Goal: Task Accomplishment & Management: Manage account settings

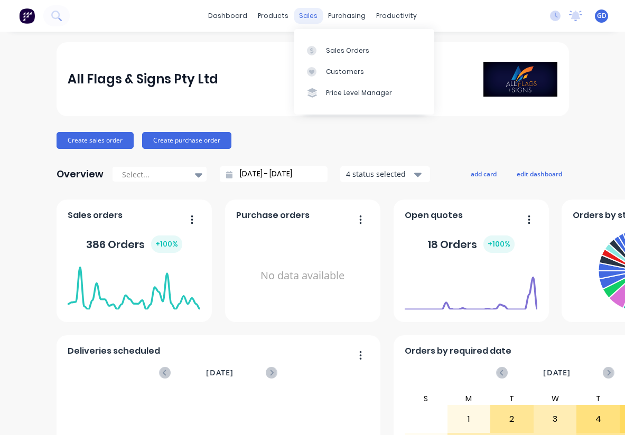
click at [308, 20] on div "sales" at bounding box center [308, 16] width 29 height 16
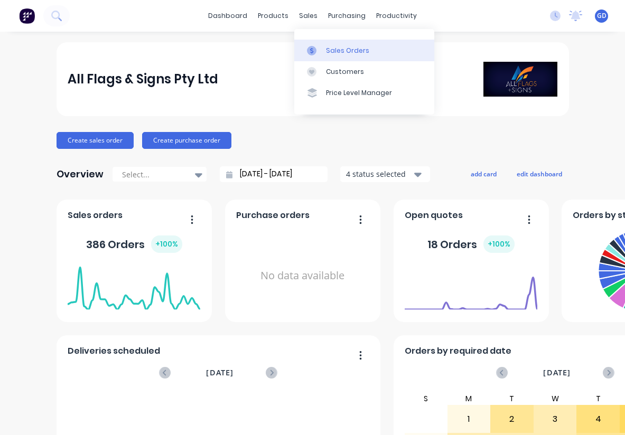
click at [342, 49] on div "Sales Orders" at bounding box center [347, 51] width 43 height 10
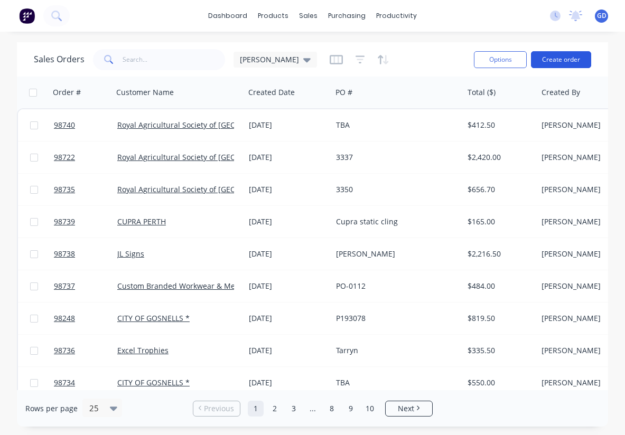
click at [561, 60] on button "Create order" at bounding box center [561, 59] width 60 height 17
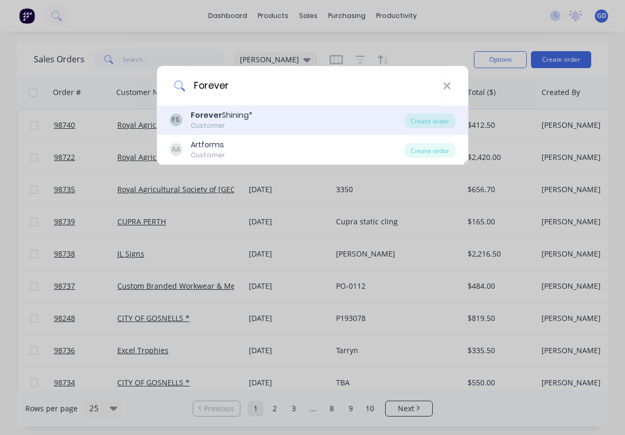
type input "Forever"
click at [235, 126] on div "Customer" at bounding box center [222, 126] width 62 height 10
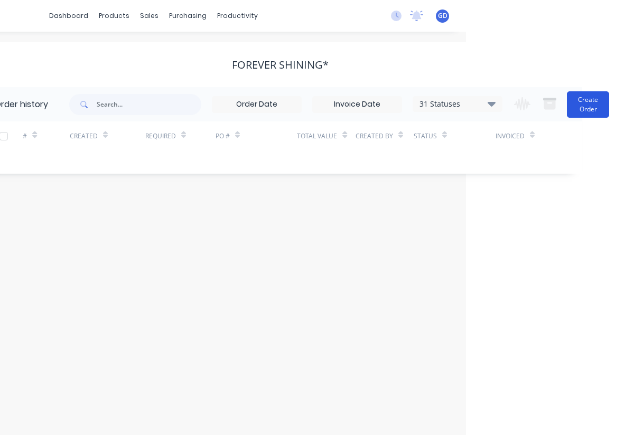
scroll to position [0, 159]
click at [596, 100] on button "Create Order" at bounding box center [588, 104] width 42 height 26
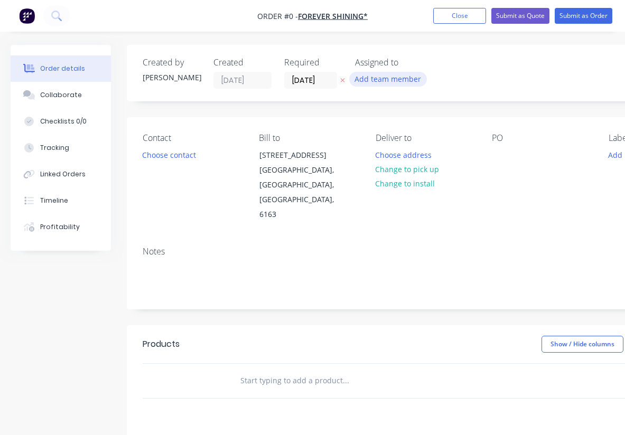
click at [400, 80] on button "Add team member" at bounding box center [388, 79] width 78 height 14
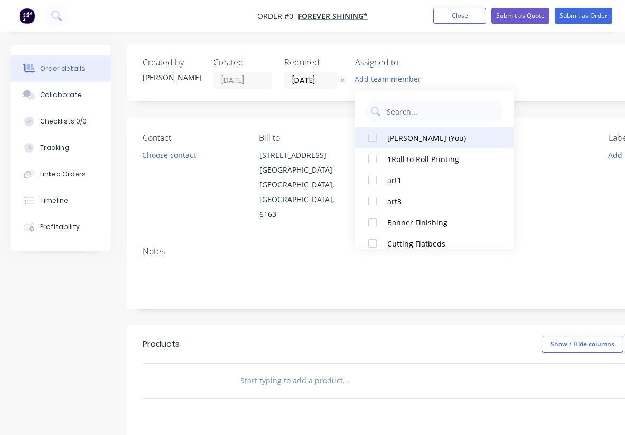
click at [376, 141] on div at bounding box center [372, 137] width 21 height 21
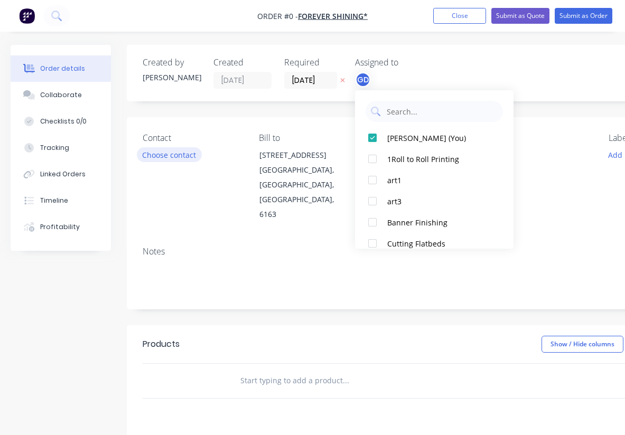
click at [185, 154] on div "Order details Collaborate Checklists 0/0 Tracking Linked Orders Timeline Profit…" at bounding box center [367, 357] width 735 height 624
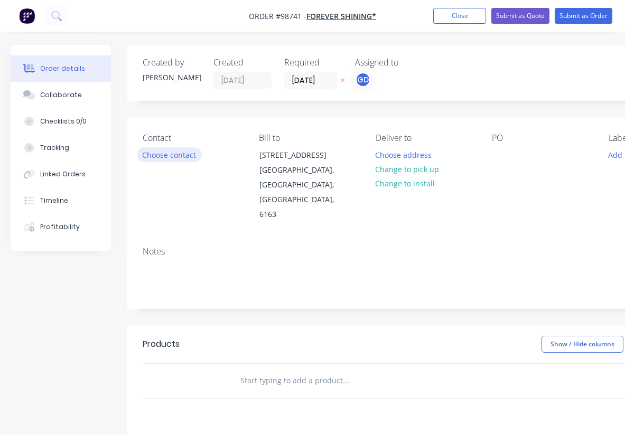
click at [182, 155] on button "Choose contact" at bounding box center [169, 154] width 65 height 14
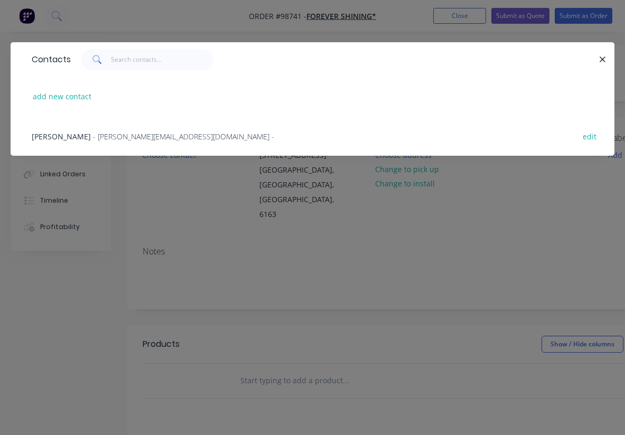
click at [61, 134] on span "[PERSON_NAME]" at bounding box center [61, 137] width 59 height 10
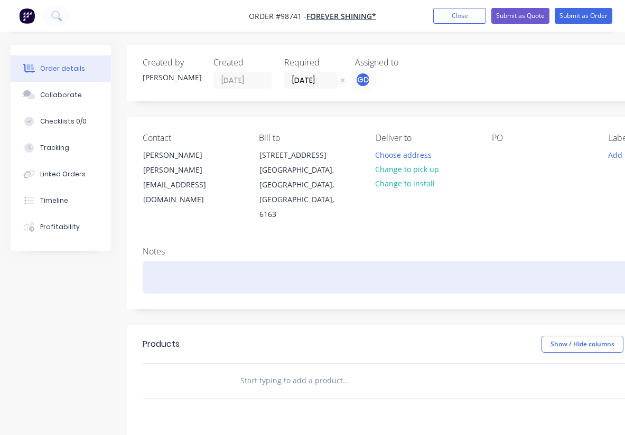
click at [168, 262] on div at bounding box center [425, 278] width 565 height 32
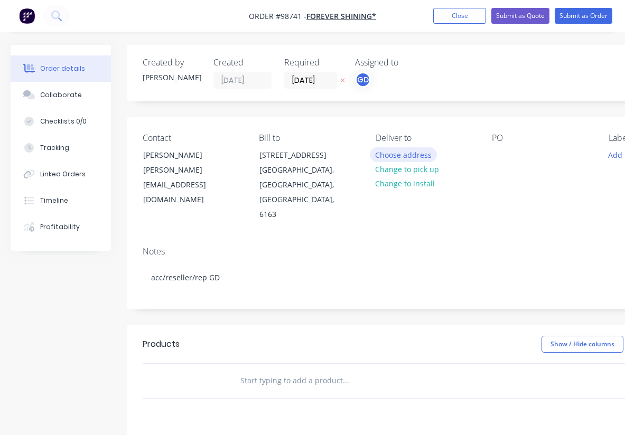
click at [411, 155] on button "Choose address" at bounding box center [404, 154] width 68 height 14
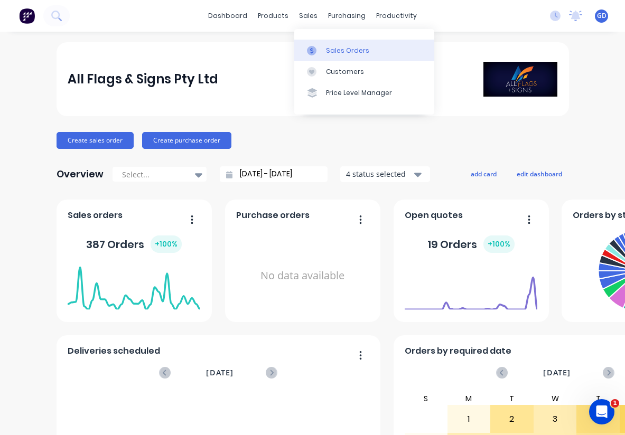
click at [336, 52] on div "Sales Orders" at bounding box center [347, 51] width 43 height 10
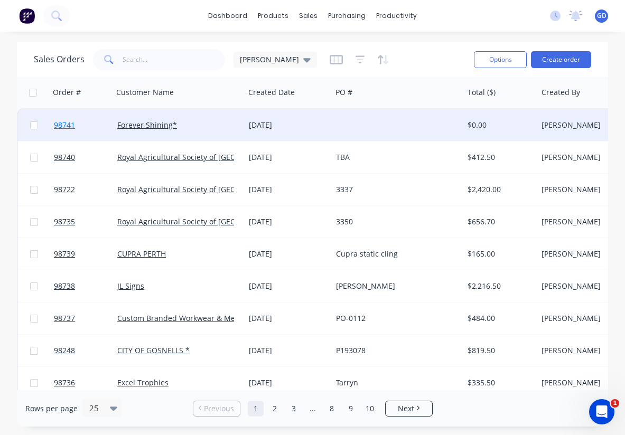
click at [69, 127] on span "98741" at bounding box center [64, 125] width 21 height 11
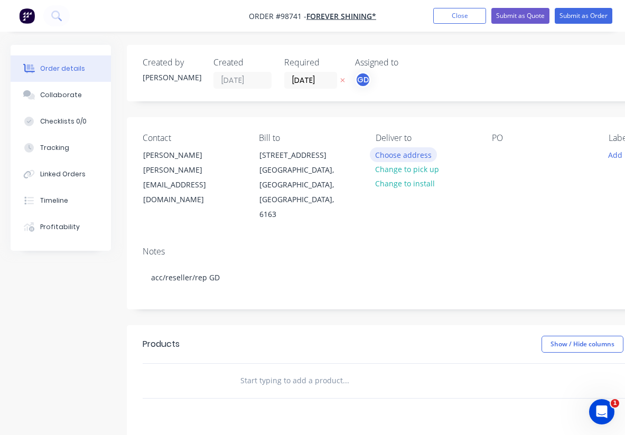
click at [397, 159] on button "Choose address" at bounding box center [404, 154] width 68 height 14
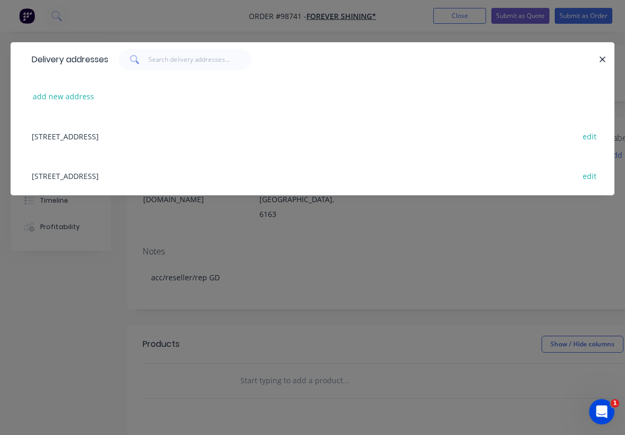
click at [127, 137] on div "Unit 1 44 Port Kembla Dr, BIBRA LAKE, Western Australia, Australia, 6163 edit" at bounding box center [312, 136] width 572 height 40
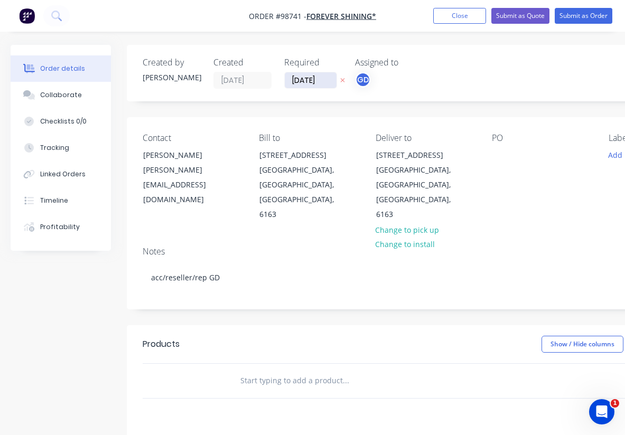
click at [307, 79] on input "[DATE]" at bounding box center [311, 80] width 52 height 16
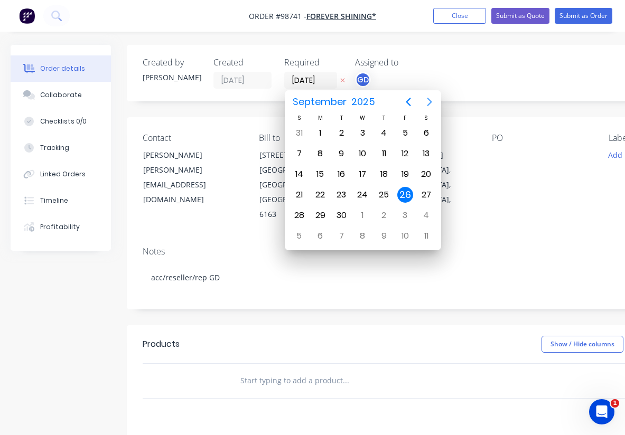
click at [429, 102] on icon "Next page" at bounding box center [429, 102] width 13 height 13
click at [343, 152] on div "7" at bounding box center [341, 154] width 16 height 16
type input "07/10/25"
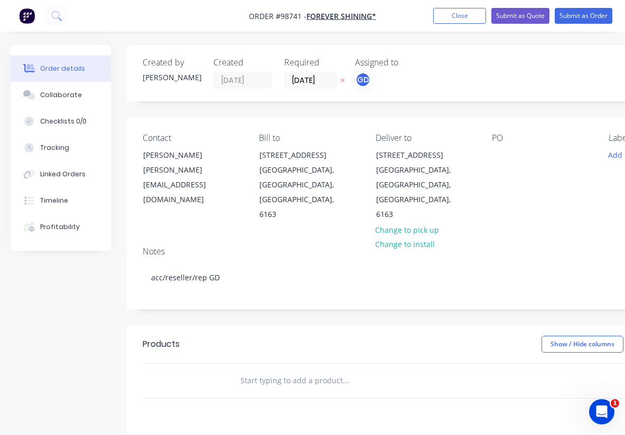
click at [321, 247] on div "Notes" at bounding box center [425, 252] width 565 height 10
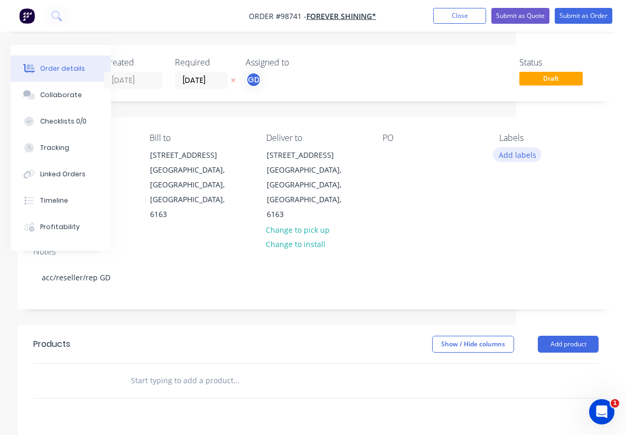
scroll to position [0, 109]
click at [526, 152] on button "Add labels" at bounding box center [517, 154] width 49 height 14
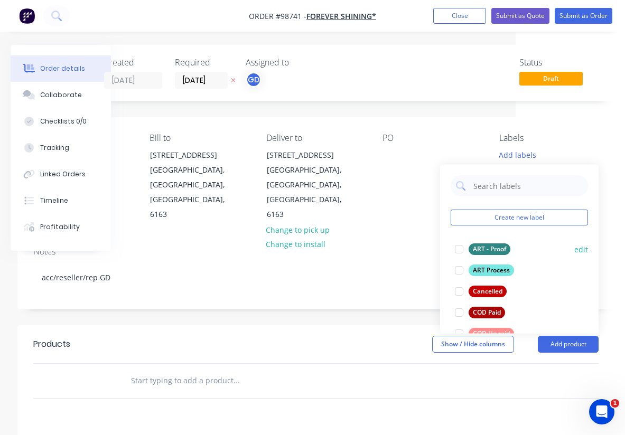
click at [490, 245] on div "ART - Proof" at bounding box center [490, 250] width 42 height 12
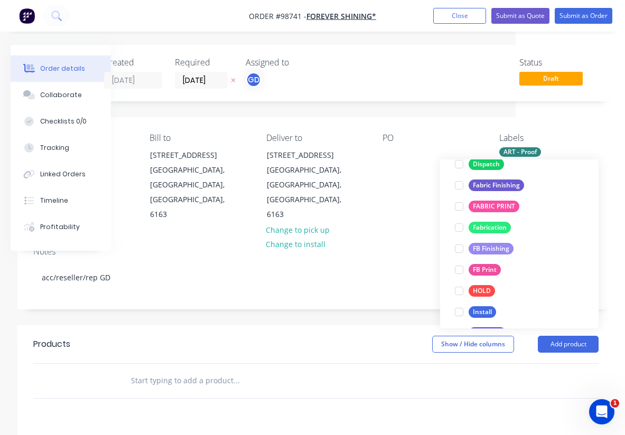
scroll to position [209, 0]
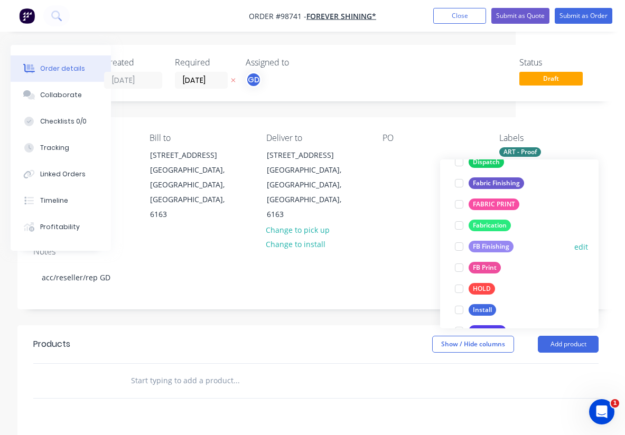
click at [498, 244] on div "FB Finishing" at bounding box center [491, 247] width 45 height 12
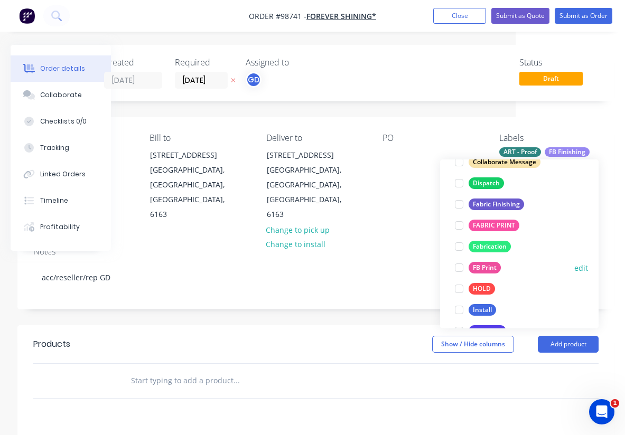
click at [490, 267] on div "FB Print" at bounding box center [485, 268] width 32 height 12
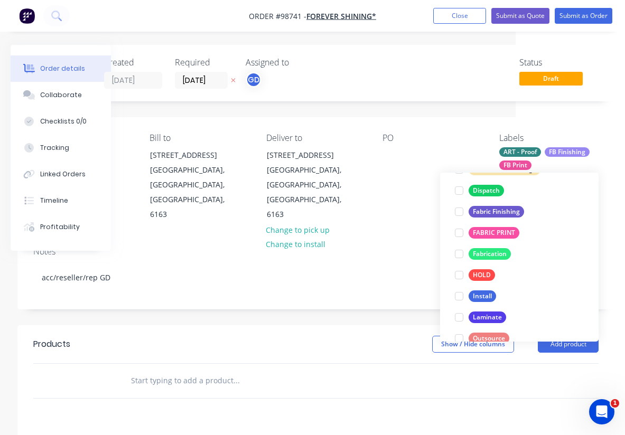
scroll to position [236, 0]
click at [483, 293] on div "Install" at bounding box center [482, 296] width 27 height 12
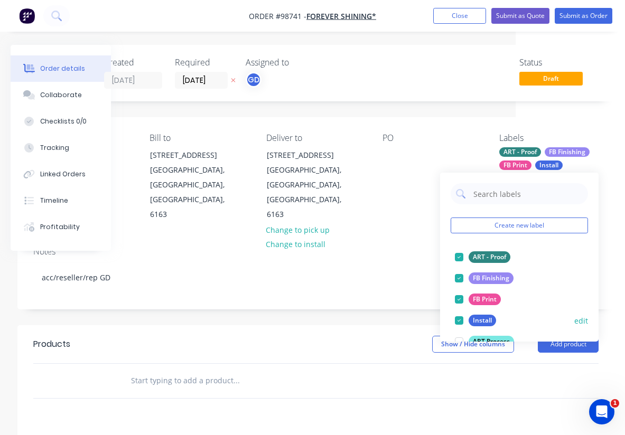
scroll to position [0, 0]
click at [463, 320] on div at bounding box center [459, 320] width 21 height 21
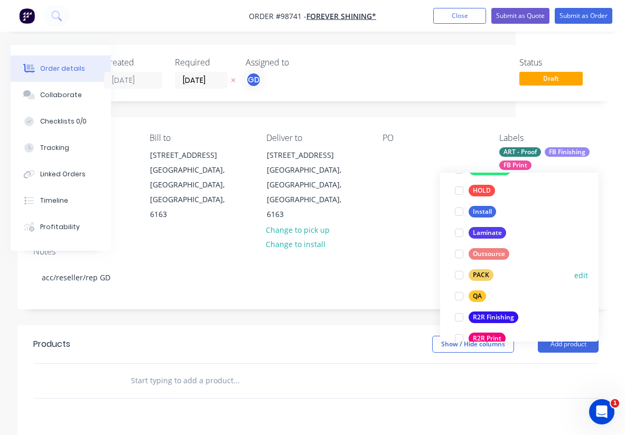
scroll to position [332, 0]
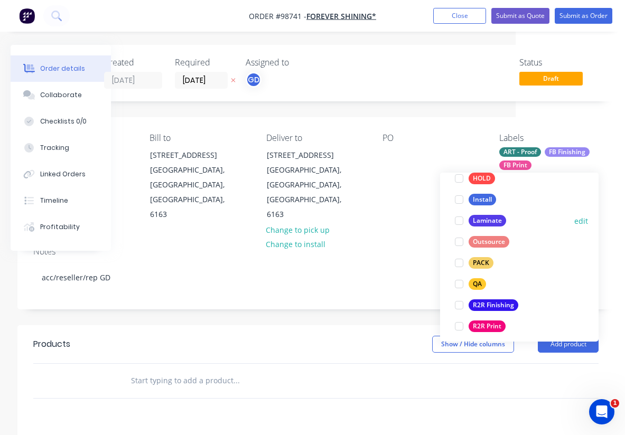
click at [461, 219] on div at bounding box center [459, 220] width 21 height 21
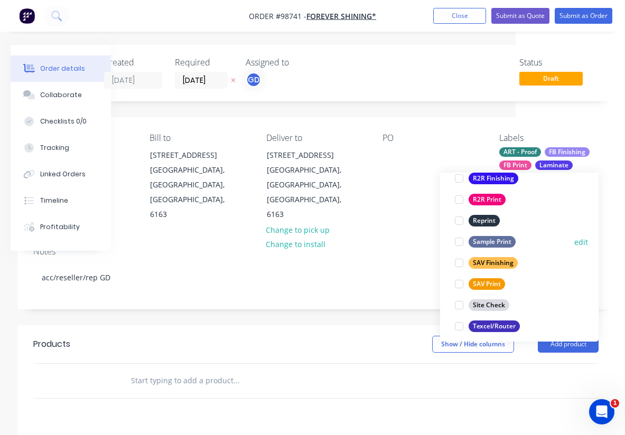
scroll to position [460, 0]
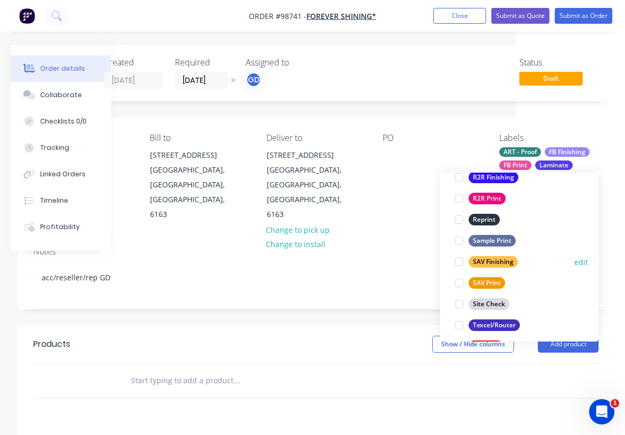
click at [461, 262] on div at bounding box center [459, 262] width 21 height 21
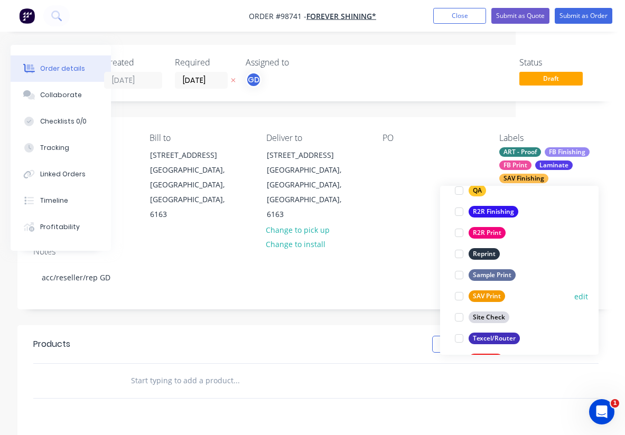
click at [462, 296] on div at bounding box center [459, 296] width 21 height 21
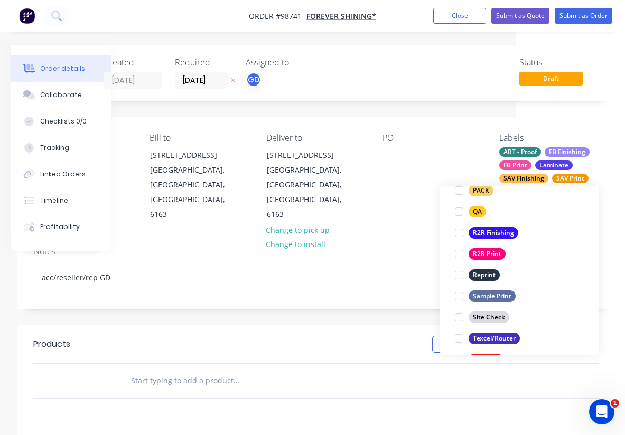
click at [424, 238] on div "Notes acc/reseller/rep GD" at bounding box center [315, 273] width 597 height 71
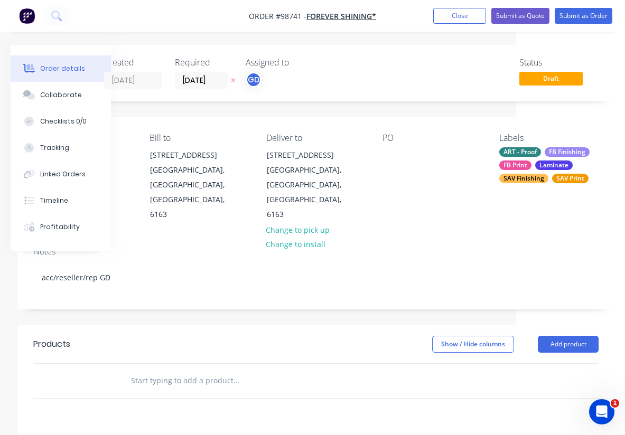
click at [184, 370] on input "text" at bounding box center [236, 380] width 211 height 21
paste input "3mm ACM, Print Long term SAV, apply long term UV Gloss laminate and mount to su…"
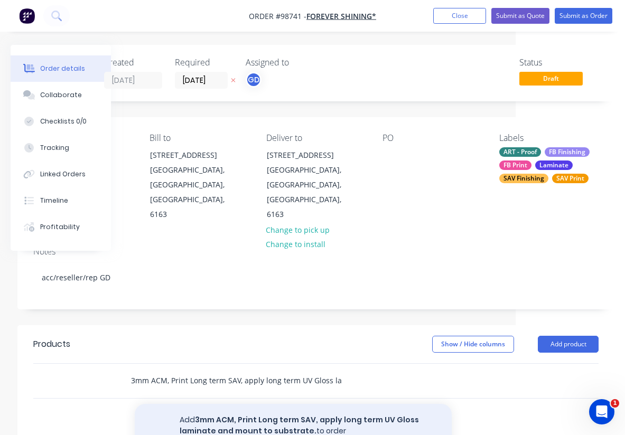
type input "3mm ACM, Print Long term SAV, apply long term UV Gloss laminate and mount to su…"
click at [250, 404] on button "Add 3mm ACM, Print Long term SAV, apply long term UV Gloss laminate and mount t…" at bounding box center [293, 425] width 317 height 43
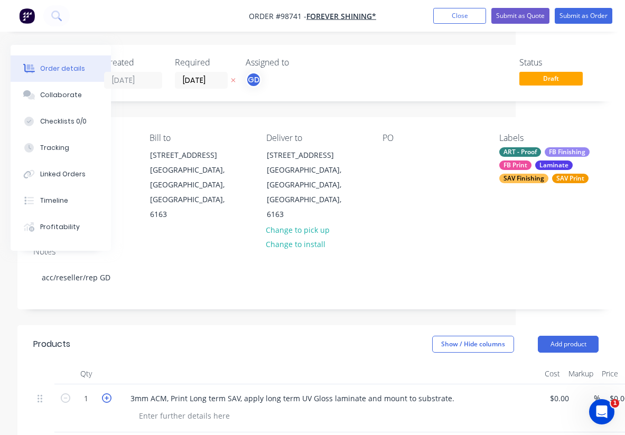
click at [109, 394] on icon "button" at bounding box center [107, 399] width 10 height 10
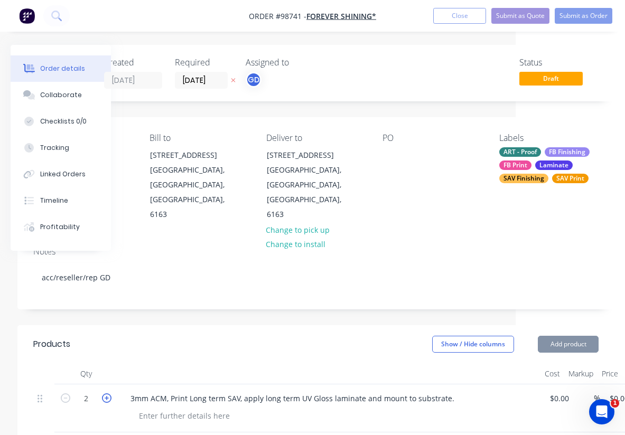
click at [109, 394] on icon "button" at bounding box center [107, 399] width 10 height 10
type input "3"
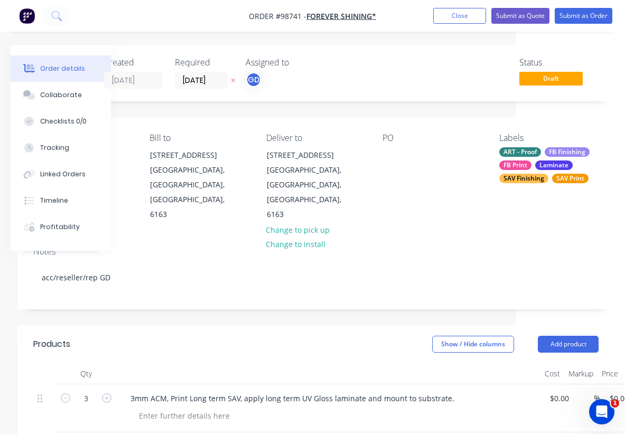
click at [250, 336] on div "Show / Hide columns Add product" at bounding box center [375, 344] width 445 height 17
click at [163, 408] on div at bounding box center [185, 415] width 108 height 15
paste div
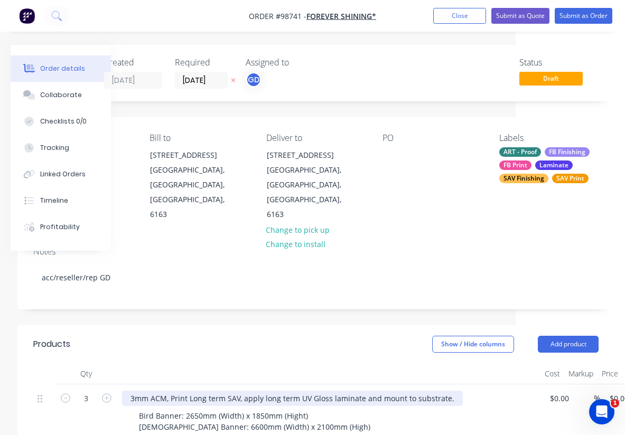
click at [132, 391] on div "3mm ACM, Print Long term SAV, apply long term UV Gloss laminate and mount to su…" at bounding box center [292, 398] width 341 height 15
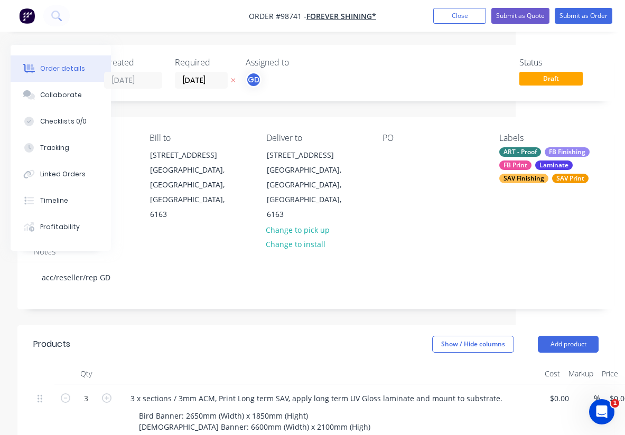
click at [329, 408] on div "Bird Banner: 2650mm (Width) x 1850mm (Hight) Lady Banner: 6600mm (Width) x 2100…" at bounding box center [334, 427] width 406 height 38
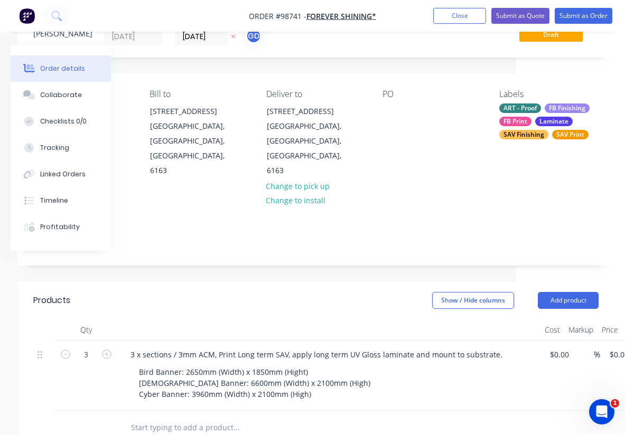
scroll to position [53, 109]
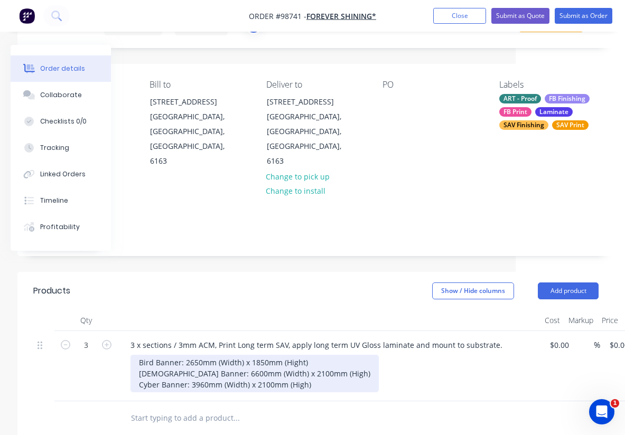
click at [311, 359] on div "Bird Banner: 2650mm (Width) x 1850mm (Hight) Lady Banner: 6600mm (Width) x 2100…" at bounding box center [255, 374] width 248 height 38
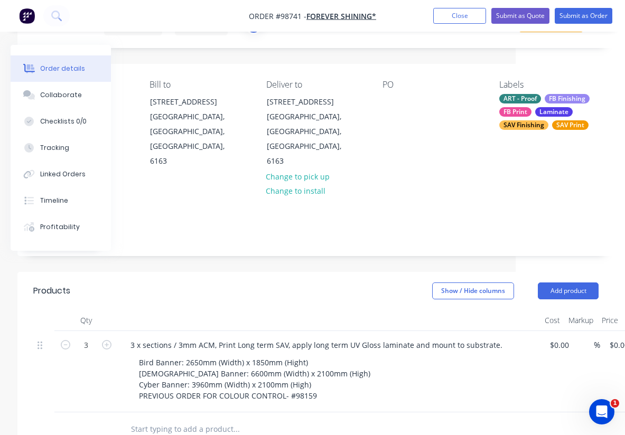
click at [302, 275] on header "Products Show / Hide columns Add product" at bounding box center [315, 291] width 597 height 38
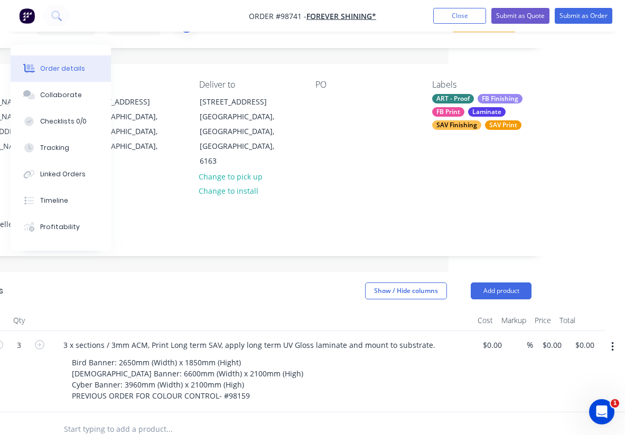
scroll to position [53, 177]
click at [595, 338] on input "0.00" at bounding box center [586, 345] width 24 height 15
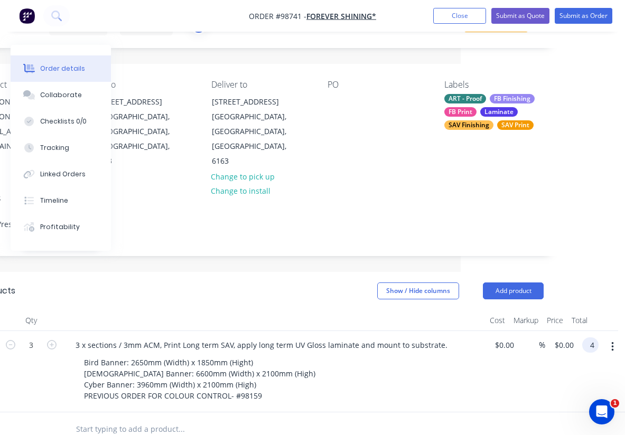
scroll to position [53, 164]
type input "4875"
type input "$1,625.00"
type input "$4,875.00"
click at [488, 366] on div "$0.00 $0.00" at bounding box center [502, 371] width 33 height 81
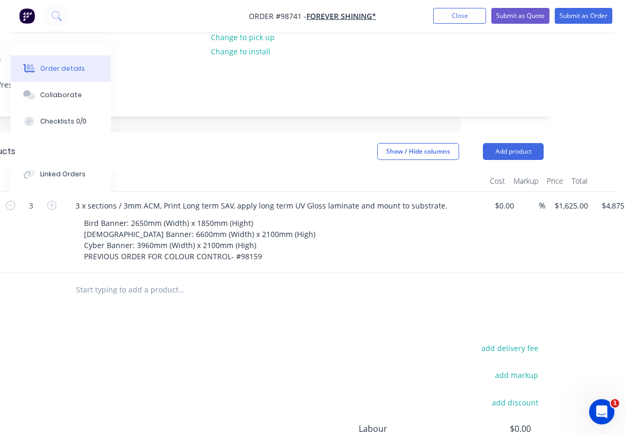
scroll to position [304, 164]
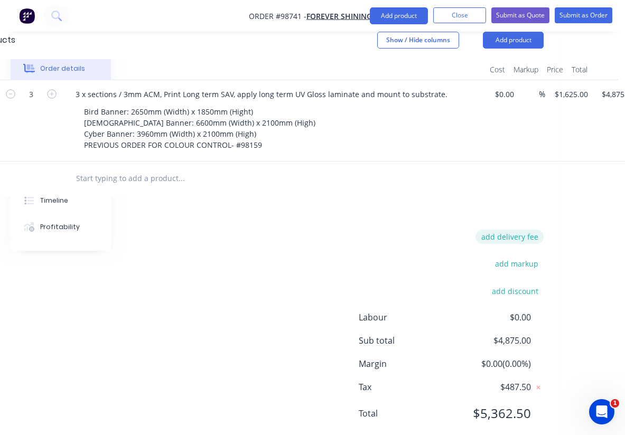
click at [521, 230] on button "add delivery fee" at bounding box center [510, 237] width 68 height 14
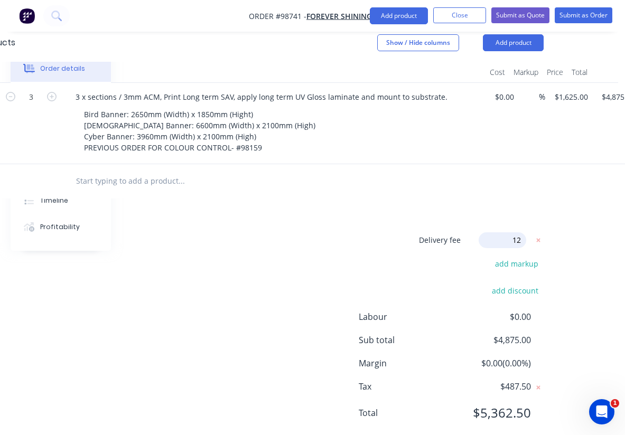
type input "120"
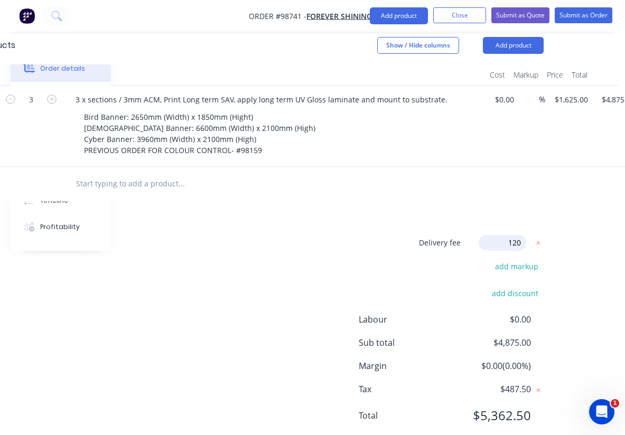
click at [364, 235] on div "Delivery fee Delivery fee Delivery fee name (Optional) 120 120 $0 add markup ad…" at bounding box center [260, 335] width 565 height 201
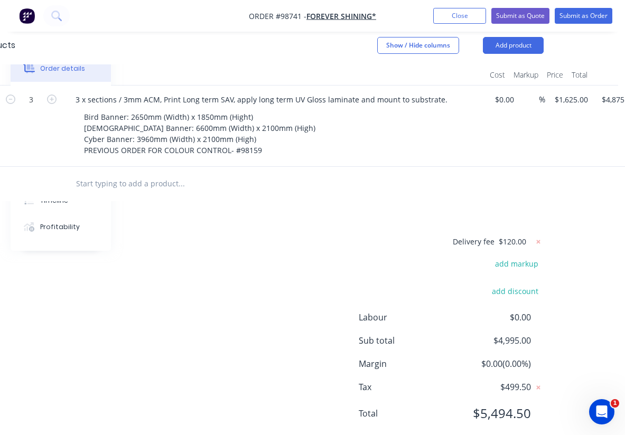
scroll to position [0, 164]
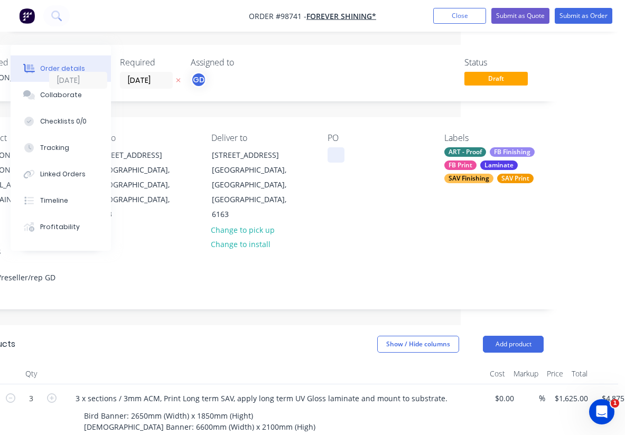
click at [340, 155] on div at bounding box center [336, 154] width 17 height 15
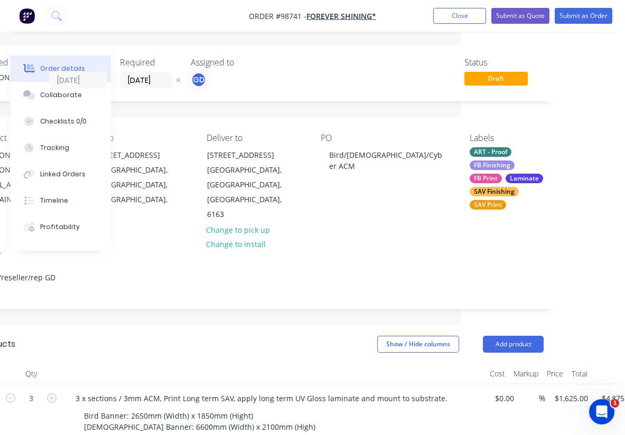
click at [425, 247] on div "Notes" at bounding box center [260, 252] width 565 height 10
drag, startPoint x: 242, startPoint y: 13, endPoint x: 301, endPoint y: 16, distance: 58.7
click at [301, 16] on nav "Order #98741 - Forever Shining* Add product Close Submit as Quote Submit as Ord…" at bounding box center [312, 16] width 625 height 32
copy span "Order #98741"
click at [463, 18] on button "Close" at bounding box center [459, 16] width 53 height 16
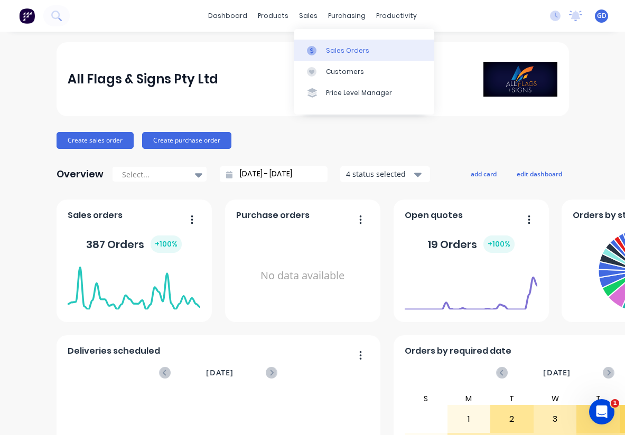
click at [328, 49] on div "Sales Orders" at bounding box center [347, 51] width 43 height 10
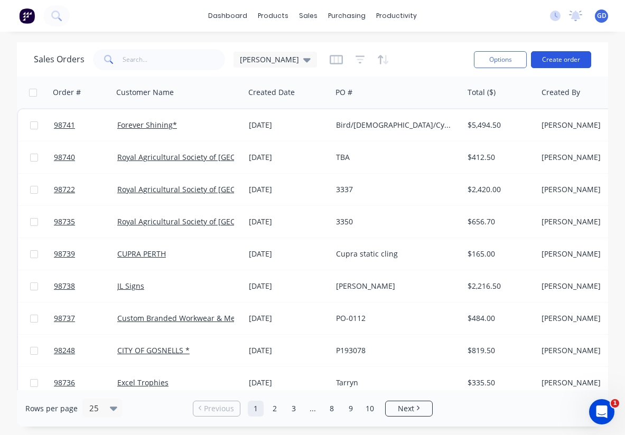
click at [572, 63] on button "Create order" at bounding box center [561, 59] width 60 height 17
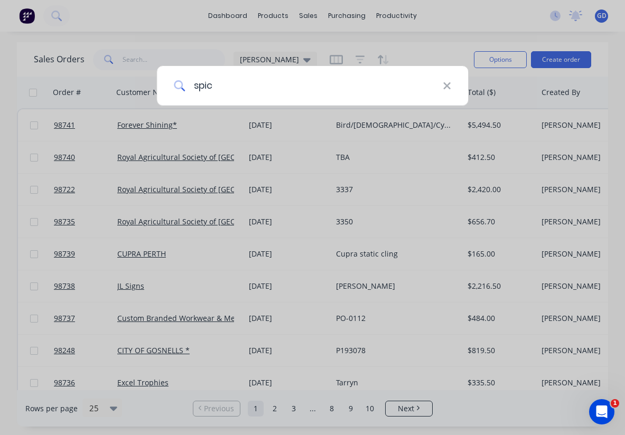
type input "spice"
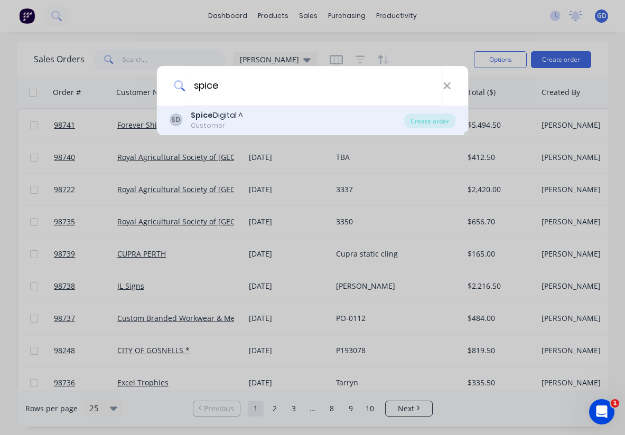
click at [225, 110] on div "Spice Digital ^" at bounding box center [217, 115] width 52 height 11
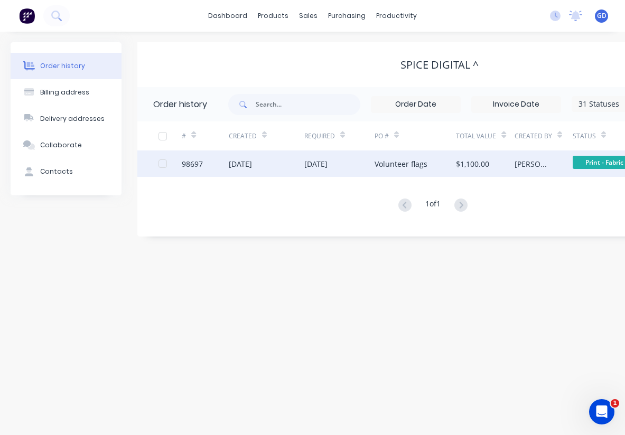
click at [183, 165] on div "98697" at bounding box center [192, 164] width 21 height 11
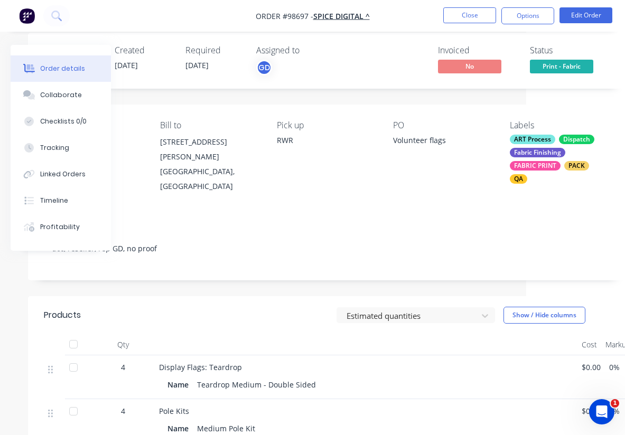
scroll to position [0, 99]
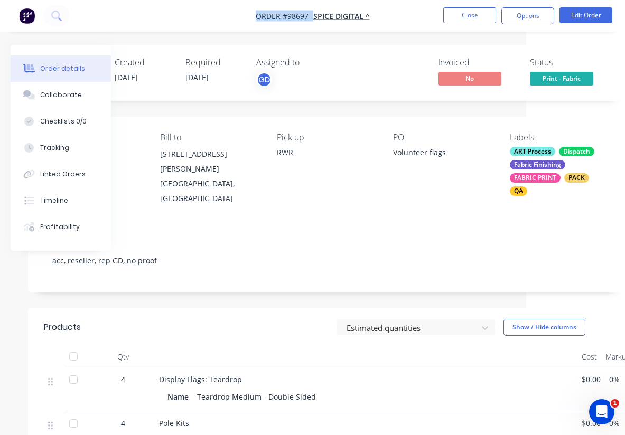
drag, startPoint x: 252, startPoint y: 13, endPoint x: 312, endPoint y: 18, distance: 61.0
click at [312, 18] on nav "Order #98697 - Spice Digital ^ Close Options Edit Order" at bounding box center [312, 16] width 625 height 32
copy span "Order #98697 -"
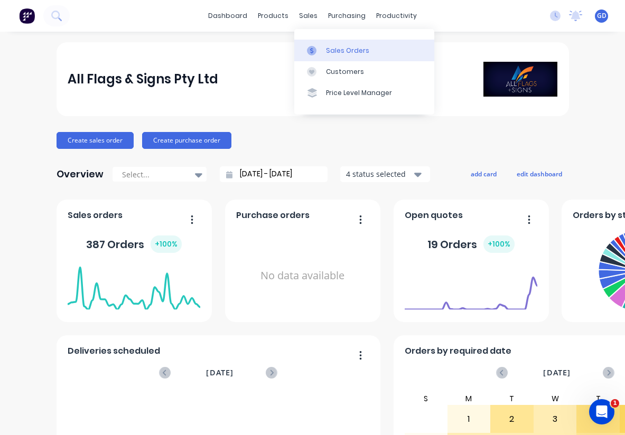
click at [336, 47] on div "Sales Orders" at bounding box center [347, 51] width 43 height 10
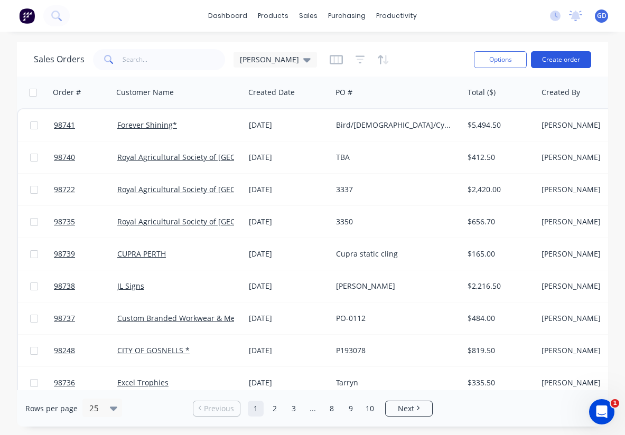
click at [553, 61] on button "Create order" at bounding box center [561, 59] width 60 height 17
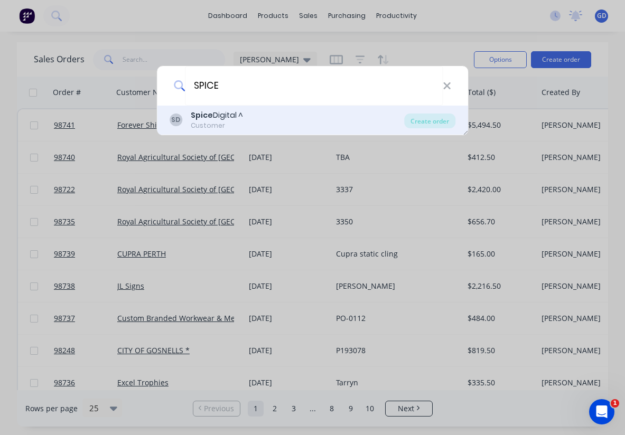
type input "SPICE"
click at [230, 120] on div "Spice Digital ^" at bounding box center [217, 115] width 52 height 11
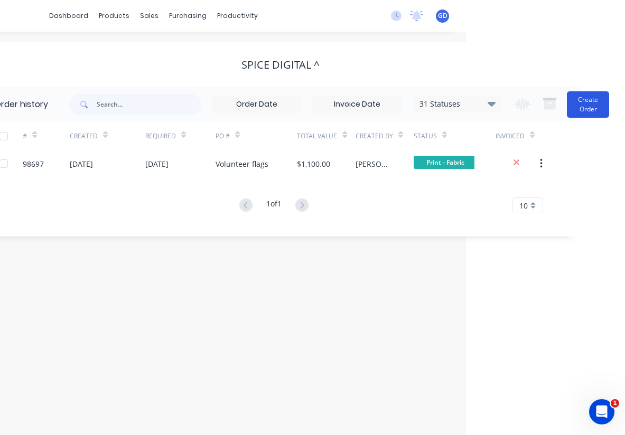
scroll to position [0, 159]
click at [588, 103] on button "Create Order" at bounding box center [588, 104] width 42 height 26
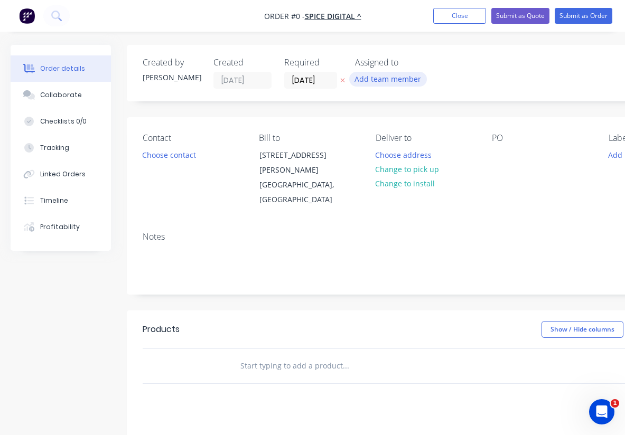
click at [386, 82] on button "Add team member" at bounding box center [388, 79] width 78 height 14
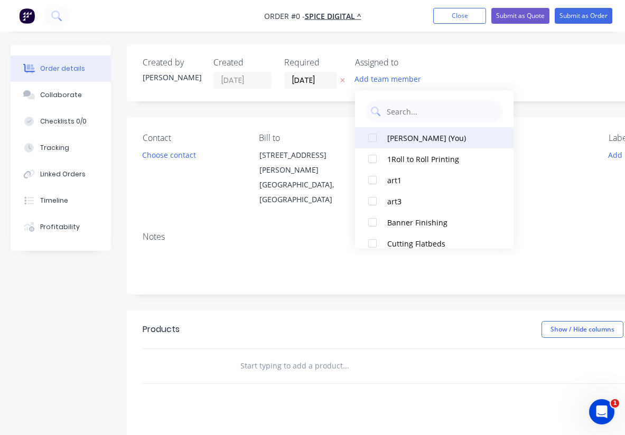
click at [375, 140] on div at bounding box center [372, 137] width 21 height 21
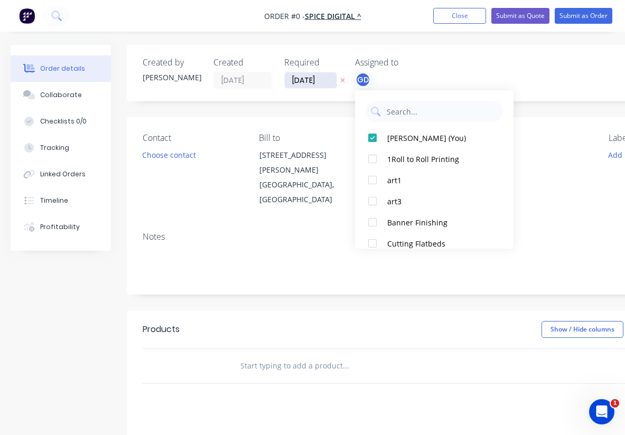
click at [305, 80] on div "Order details Collaborate Checklists 0/0 Tracking Linked Orders Timeline Profit…" at bounding box center [367, 349] width 735 height 609
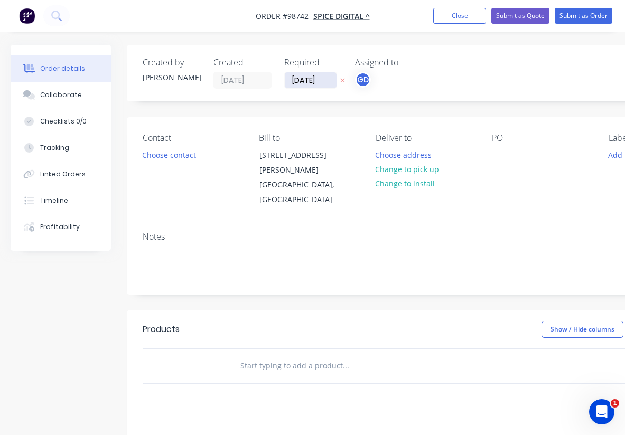
click at [305, 80] on input "[DATE]" at bounding box center [311, 80] width 52 height 16
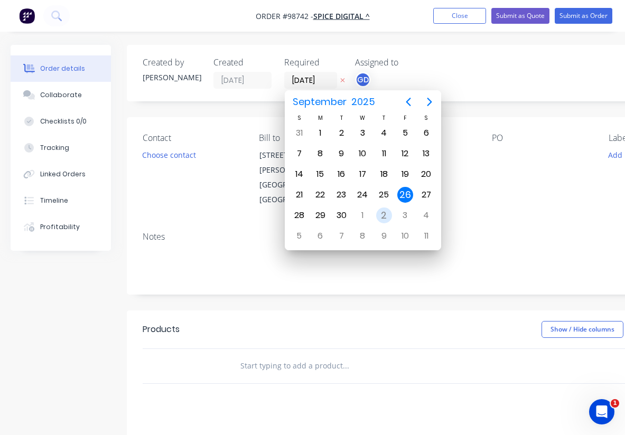
click at [383, 216] on div "2" at bounding box center [384, 216] width 16 height 16
type input "02/10/25"
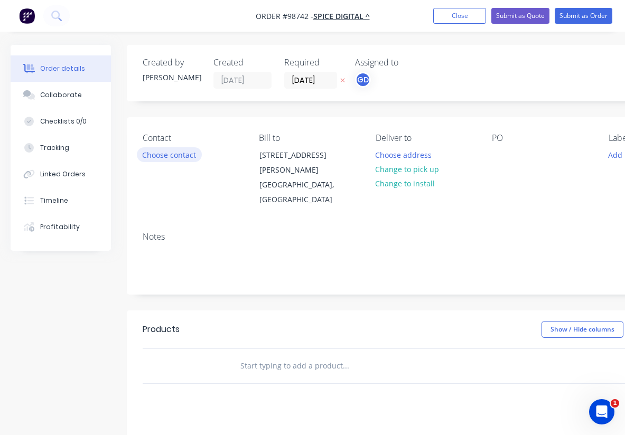
click at [164, 160] on button "Choose contact" at bounding box center [169, 154] width 65 height 14
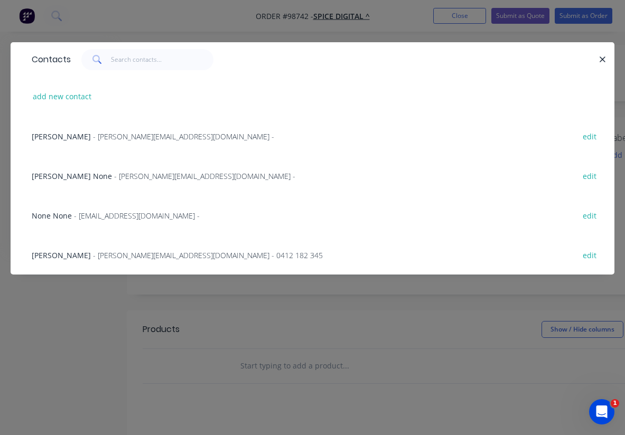
click at [55, 257] on span "Andy Hannington" at bounding box center [61, 255] width 59 height 10
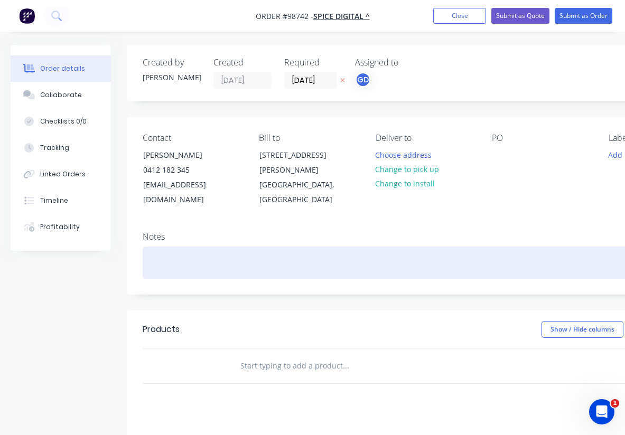
click at [165, 248] on div at bounding box center [425, 263] width 565 height 32
click at [189, 249] on div "acc 14 days/reseller/rep GD" at bounding box center [425, 263] width 565 height 32
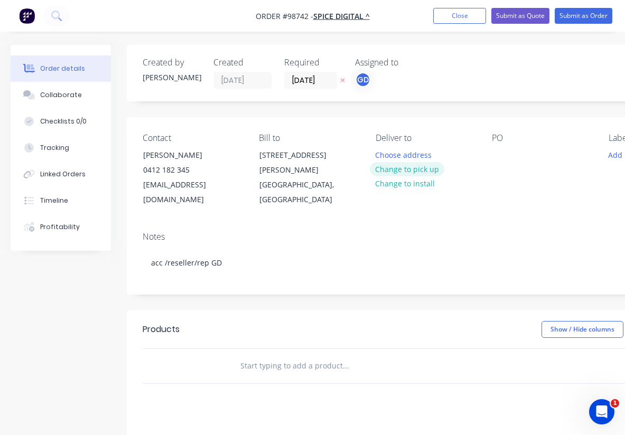
click at [403, 172] on button "Change to pick up" at bounding box center [407, 169] width 75 height 14
click at [503, 157] on div at bounding box center [500, 154] width 17 height 15
click at [507, 198] on div "Contact Andy Hannington 0412 182 345 andy@spicedigital.net Bill to 11/28 Frobis…" at bounding box center [425, 170] width 597 height 106
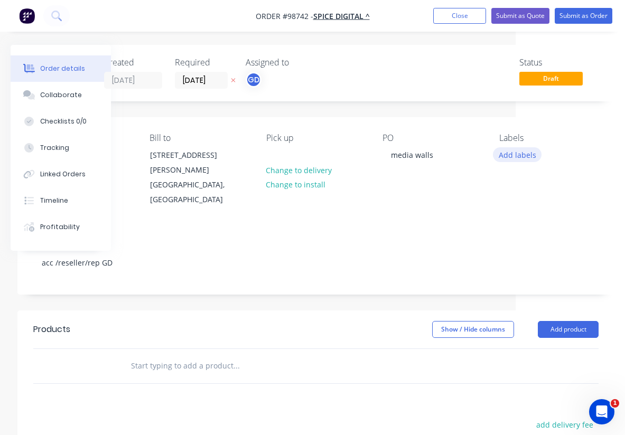
scroll to position [0, 109]
click at [512, 158] on button "Add labels" at bounding box center [517, 154] width 49 height 14
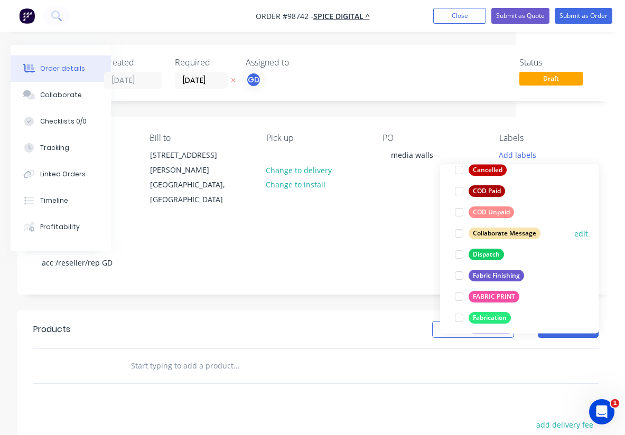
scroll to position [131, 0]
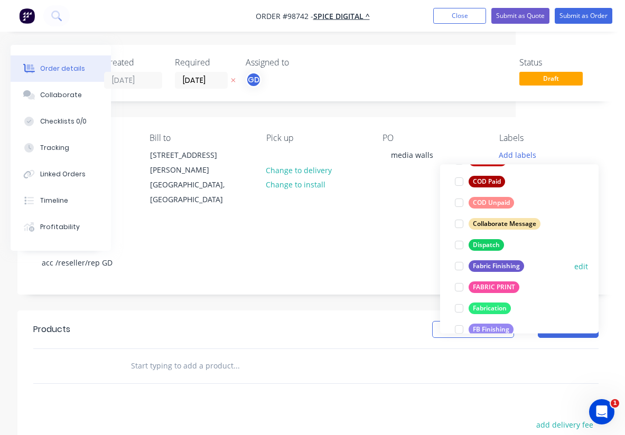
click at [505, 265] on div "Fabric Finishing" at bounding box center [496, 267] width 55 height 12
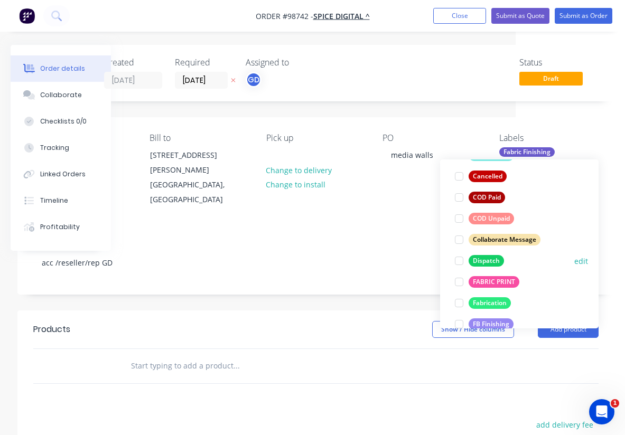
click at [498, 283] on div "FABRIC PRINT" at bounding box center [494, 282] width 51 height 12
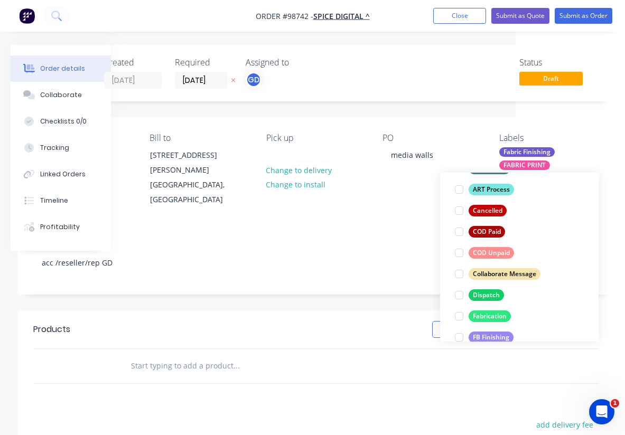
click at [354, 232] on div "Notes" at bounding box center [315, 237] width 565 height 10
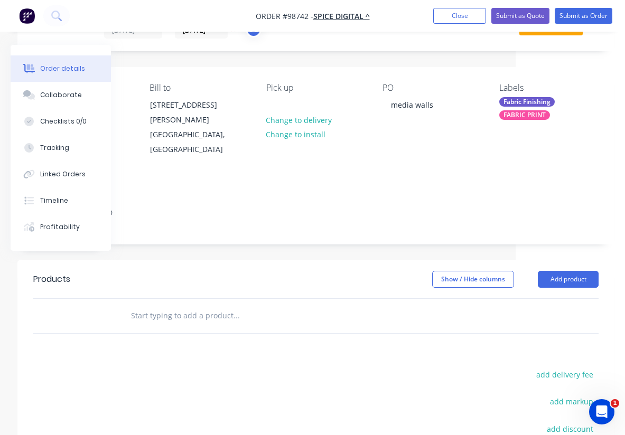
scroll to position [58, 109]
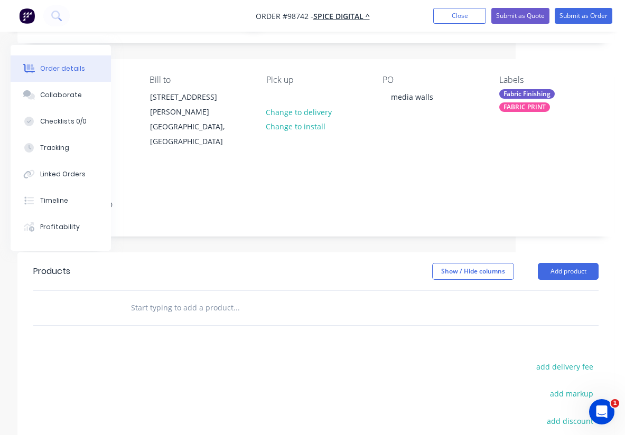
click at [172, 298] on input "text" at bounding box center [236, 308] width 211 height 21
type input "b"
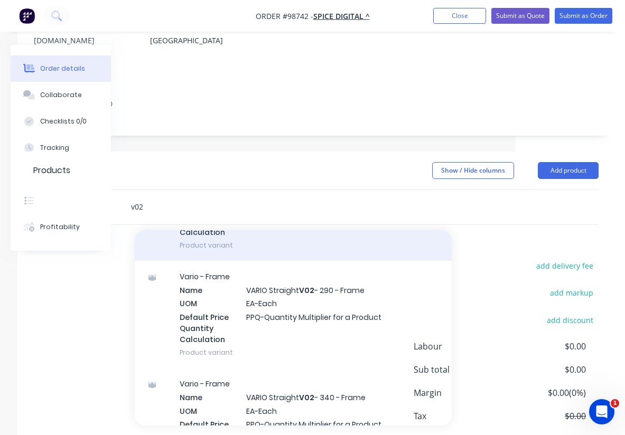
scroll to position [115, 0]
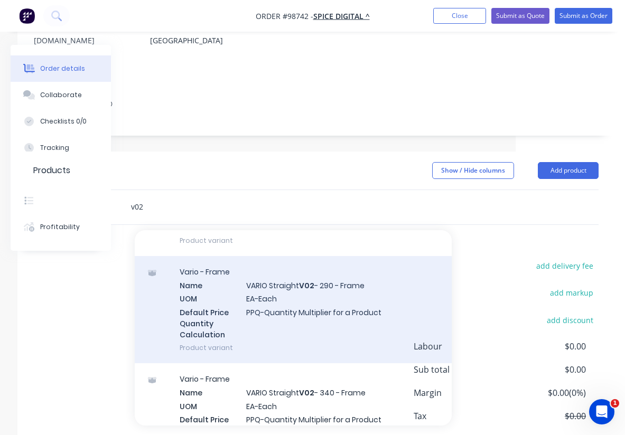
type input "v02"
click at [281, 284] on div "Vario - Frame Name VARIO Straight V02 - 290 - Frame UOM EA-Each Default Price Q…" at bounding box center [293, 309] width 317 height 107
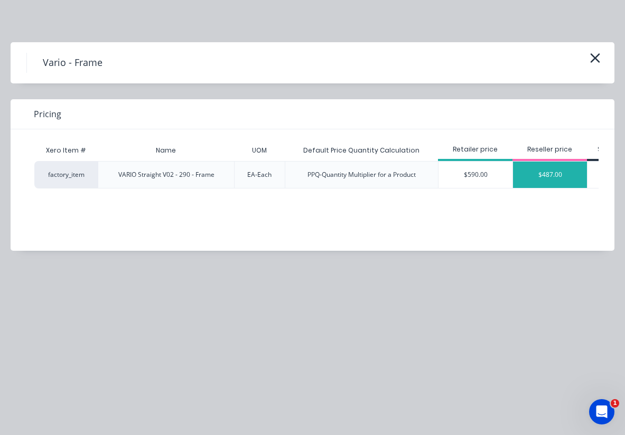
click at [551, 179] on div "$487.00" at bounding box center [550, 175] width 74 height 26
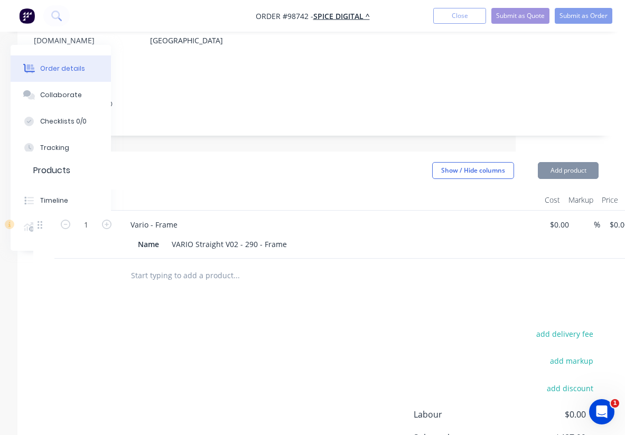
type input "$487.00"
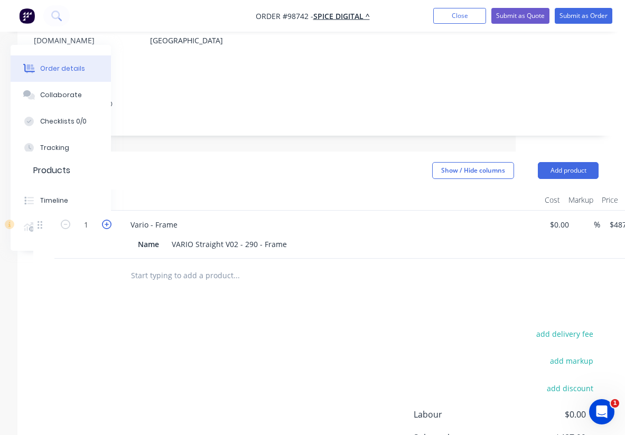
click at [108, 220] on icon "button" at bounding box center [107, 225] width 10 height 10
type input "2"
type input "$974.00"
click at [192, 265] on input "text" at bounding box center [236, 275] width 211 height 21
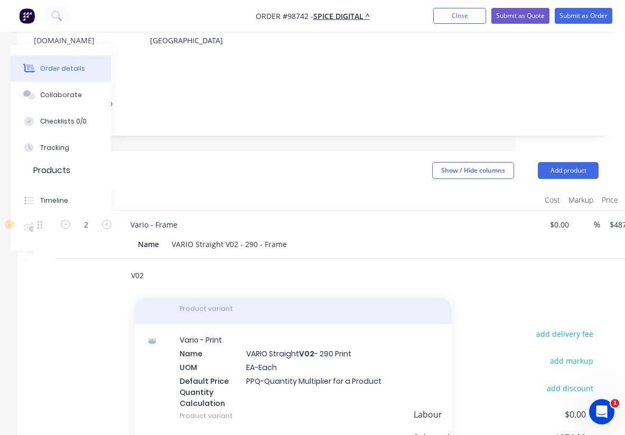
scroll to position [1002, 0]
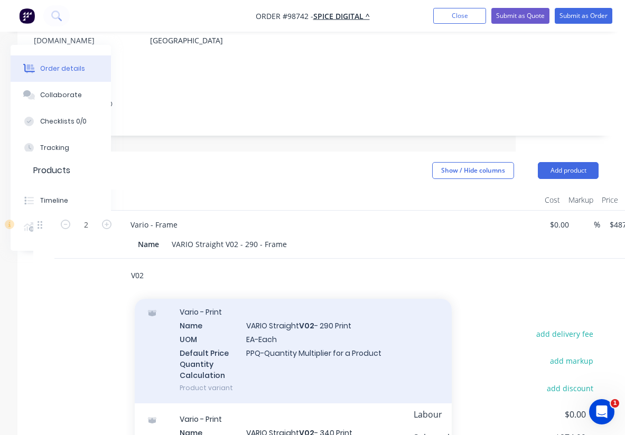
type input "V02"
click at [277, 328] on div "Vario - Print Name VARIO Straight V02 - 290 Print UOM EA-Each Default Price Qua…" at bounding box center [293, 349] width 317 height 107
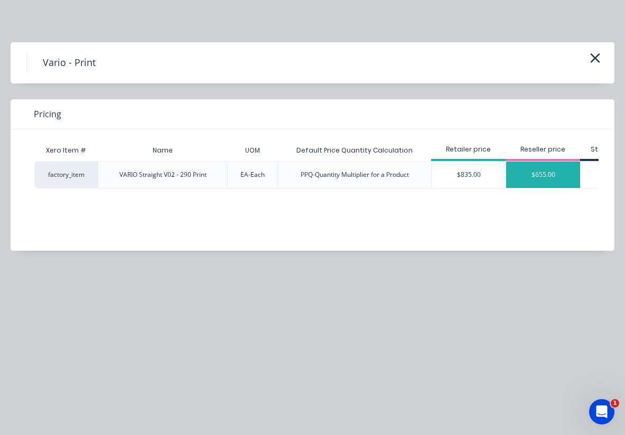
click at [538, 175] on div "$655.00" at bounding box center [543, 175] width 74 height 26
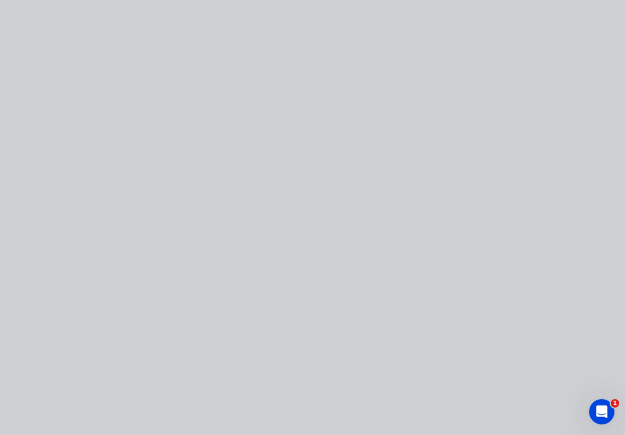
type input "$655.00"
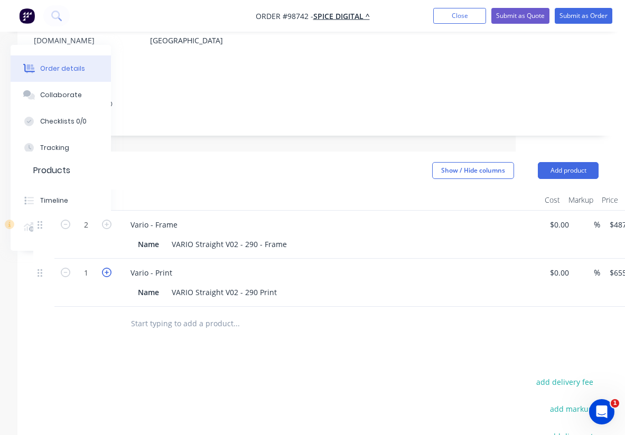
click at [107, 268] on icon "button" at bounding box center [107, 273] width 10 height 10
type input "2"
type input "$1,310.00"
click at [277, 285] on div "VARIO Straight V02 - 290 Print" at bounding box center [225, 292] width 114 height 15
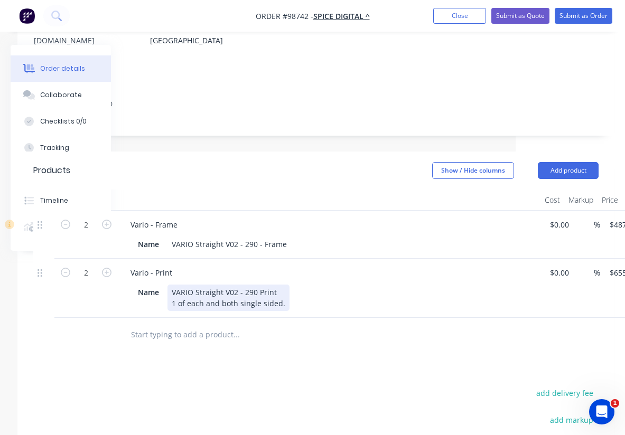
click at [204, 290] on div "VARIO Straight V02 - 290 Print 1 of each and both single sided." at bounding box center [229, 298] width 122 height 26
click at [410, 285] on div "Name VARIO Straight V02 - 290 Print 1 of each design and both single sided." at bounding box center [327, 298] width 387 height 26
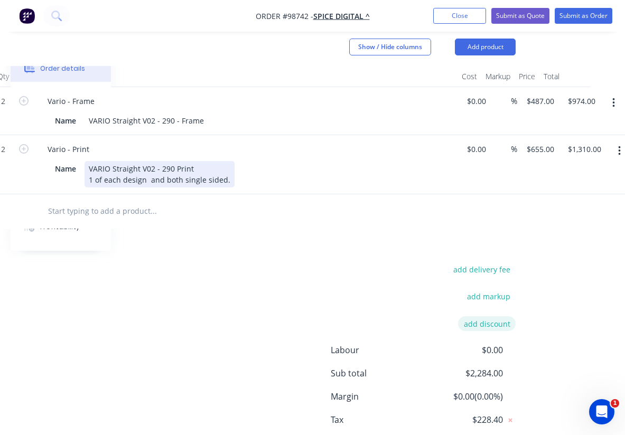
scroll to position [267, 192]
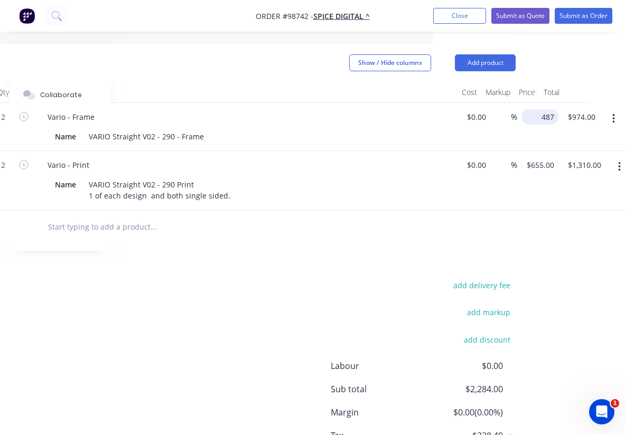
click at [541, 109] on input "487" at bounding box center [542, 116] width 33 height 15
type input "$411.00"
type input "$822.00"
click at [519, 201] on div "Qty Cost Markup Price Total 2 Vario - Frame Name VARIO Straight V02 - 290 - Fra…" at bounding box center [232, 163] width 597 height 163
click at [540, 157] on input "655" at bounding box center [542, 164] width 33 height 15
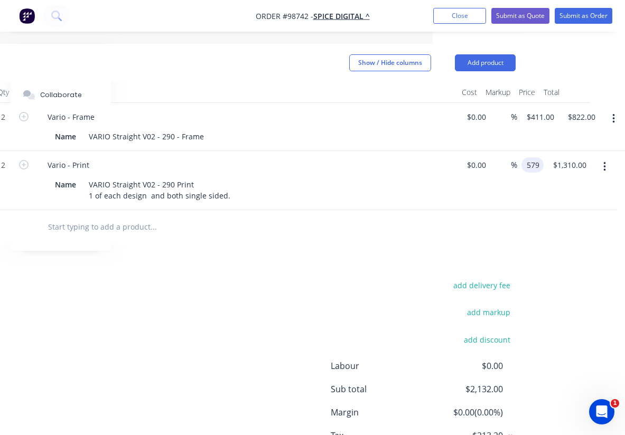
type input "$579.00"
type input "$1,158.00"
click at [416, 223] on div at bounding box center [232, 227] width 565 height 34
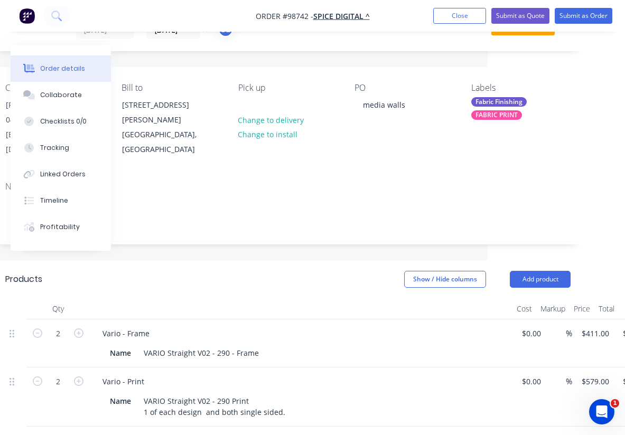
scroll to position [0, 137]
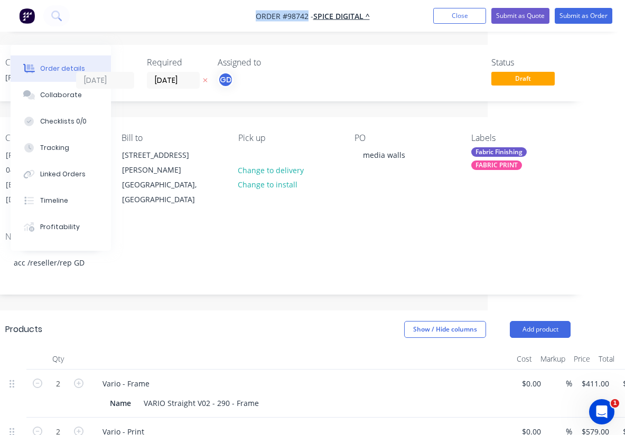
drag, startPoint x: 247, startPoint y: 7, endPoint x: 309, endPoint y: 15, distance: 62.3
click at [309, 15] on nav "Order #98742 - Spice Digital ^ Add product Close Submit as Quote Submit as Order" at bounding box center [312, 16] width 625 height 32
copy span "Order #98742"
click at [466, 16] on button "Close" at bounding box center [459, 16] width 53 height 16
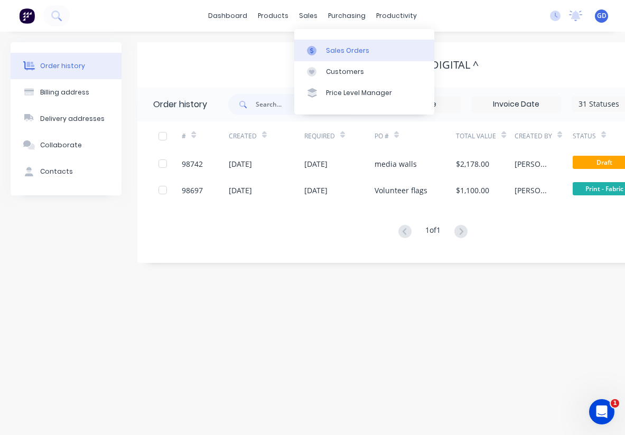
click at [335, 47] on div "Sales Orders" at bounding box center [347, 51] width 43 height 10
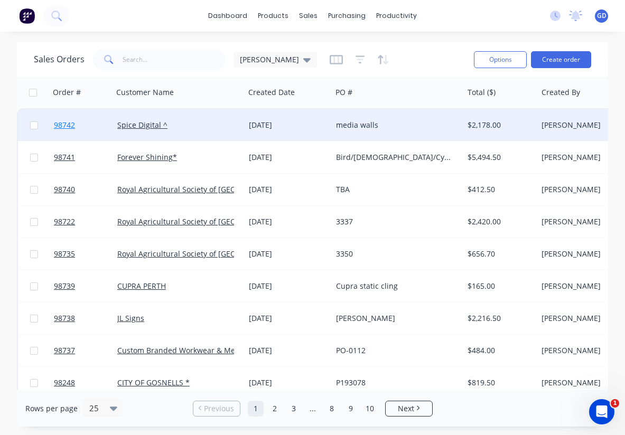
click at [61, 127] on span "98742" at bounding box center [64, 125] width 21 height 11
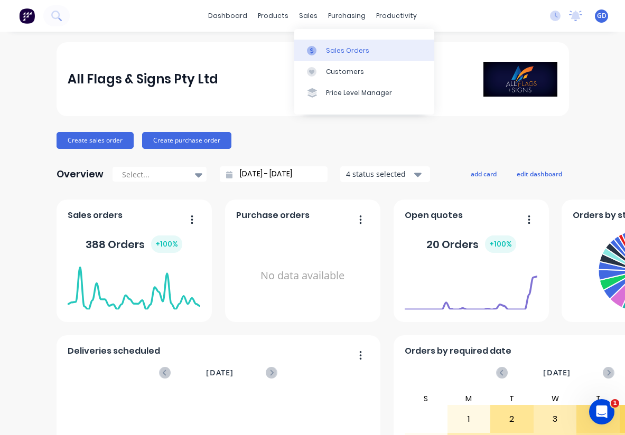
click at [329, 49] on div "Sales Orders" at bounding box center [347, 51] width 43 height 10
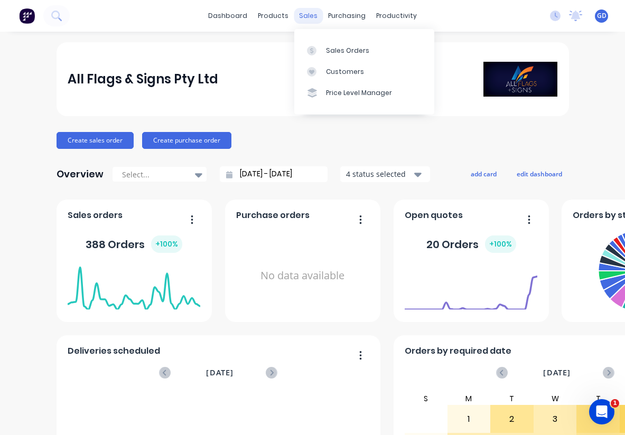
click at [313, 17] on div "sales" at bounding box center [308, 16] width 29 height 16
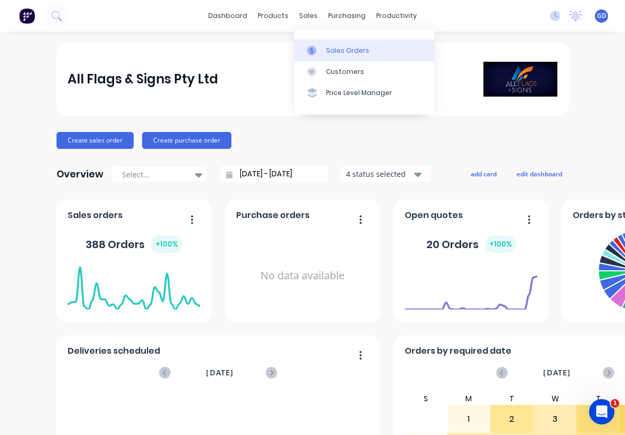
click at [339, 50] on div "Sales Orders" at bounding box center [347, 51] width 43 height 10
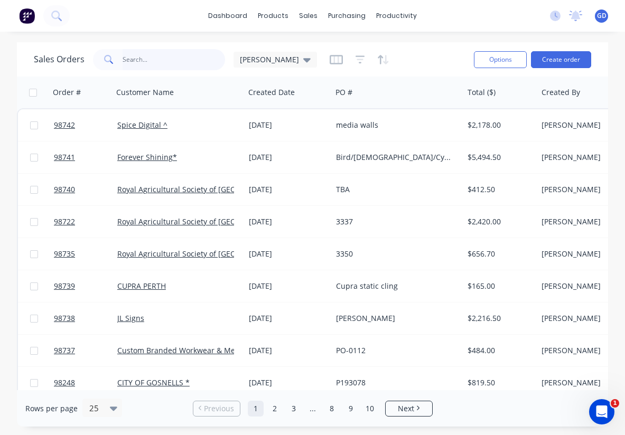
click at [159, 59] on input "text" at bounding box center [174, 59] width 103 height 21
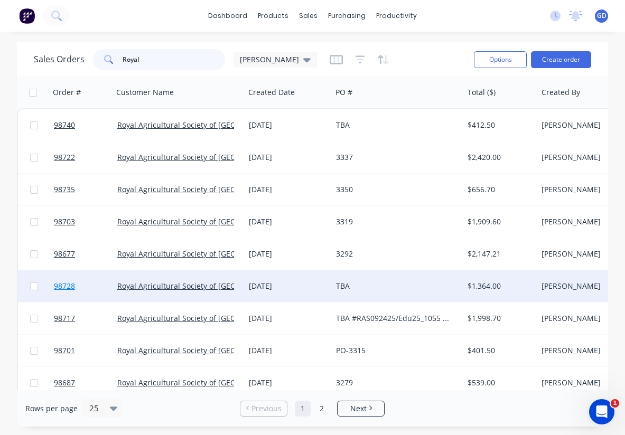
type input "Royal"
click at [68, 286] on span "98728" at bounding box center [64, 286] width 21 height 11
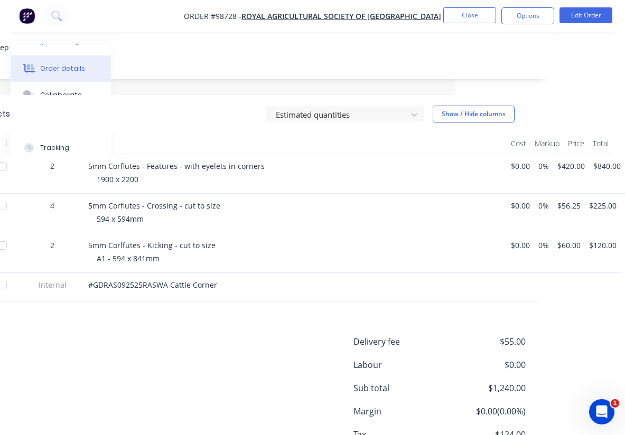
scroll to position [243, 169]
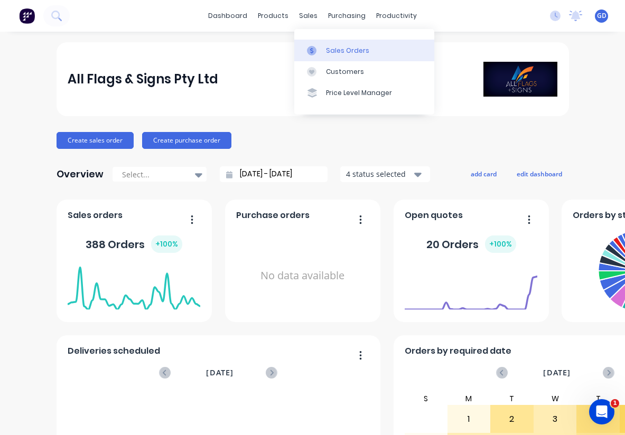
click at [337, 52] on div "Sales Orders" at bounding box center [347, 51] width 43 height 10
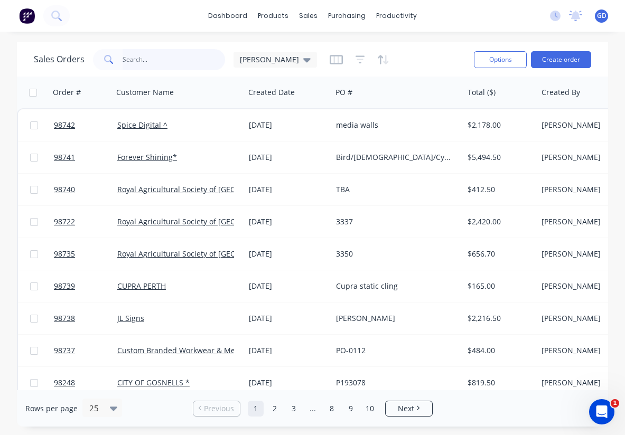
click at [159, 60] on input "text" at bounding box center [174, 59] width 103 height 21
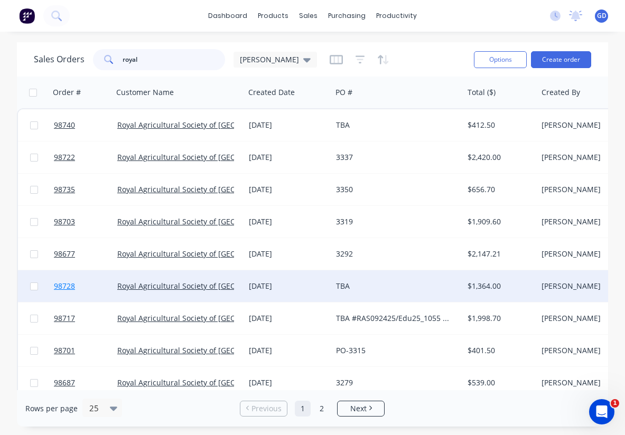
type input "royal"
click at [62, 289] on span "98728" at bounding box center [64, 286] width 21 height 11
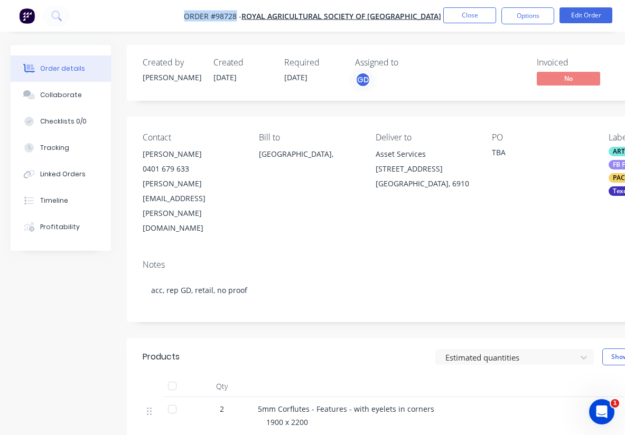
drag, startPoint x: 178, startPoint y: 13, endPoint x: 236, endPoint y: 14, distance: 58.1
click at [236, 14] on nav "Order #98728 - Royal Agricultural Society of Western Australia Close Options Ed…" at bounding box center [312, 16] width 625 height 32
click at [217, 14] on span "Order #98728 -" at bounding box center [213, 16] width 58 height 10
drag, startPoint x: 180, startPoint y: 14, endPoint x: 238, endPoint y: 16, distance: 58.2
click at [238, 16] on nav "Order #98728 - Royal Agricultural Society of Western Australia Close Options Ed…" at bounding box center [312, 16] width 625 height 32
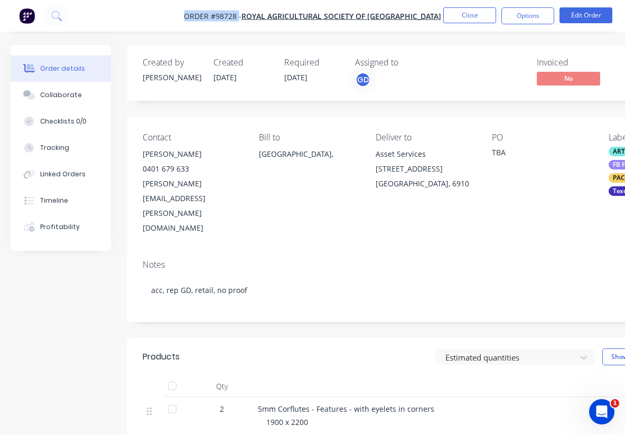
copy span "Order #98728"
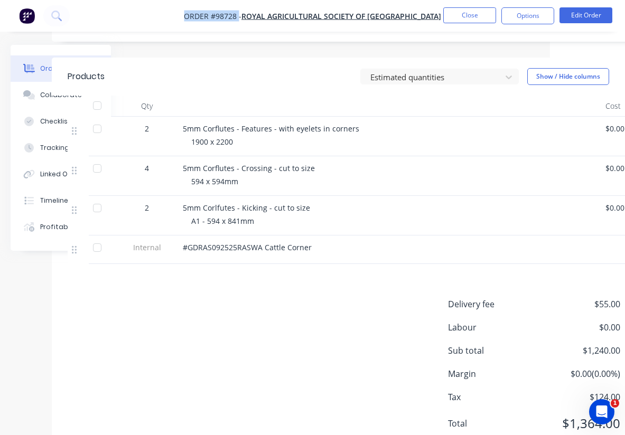
scroll to position [281, 0]
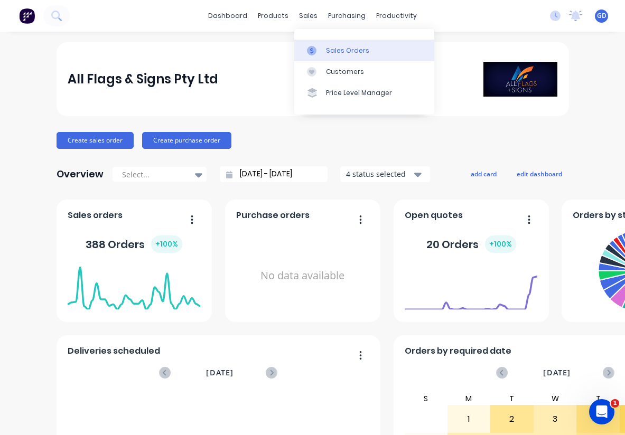
click at [333, 50] on div "Sales Orders" at bounding box center [347, 51] width 43 height 10
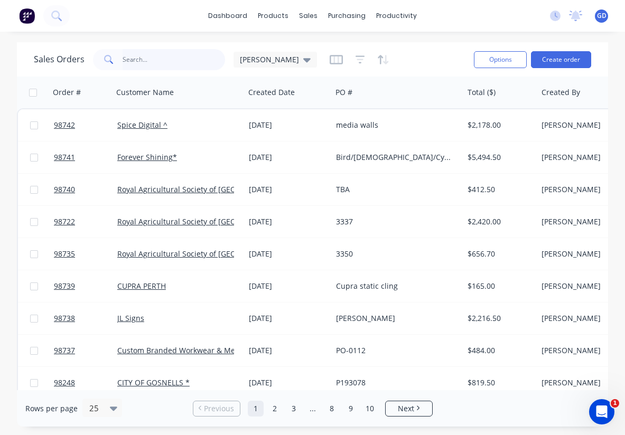
click at [155, 57] on input "text" at bounding box center [174, 59] width 103 height 21
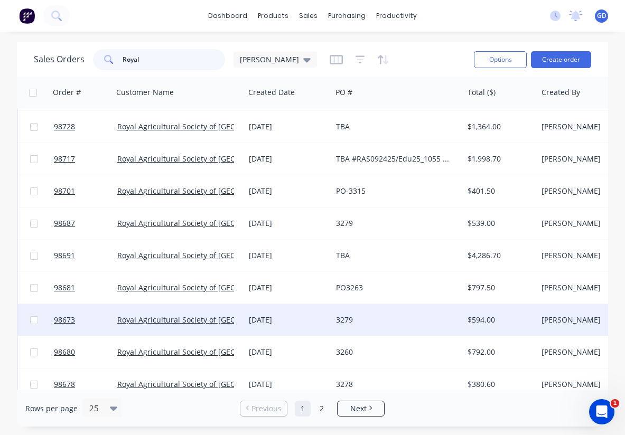
scroll to position [159, 0]
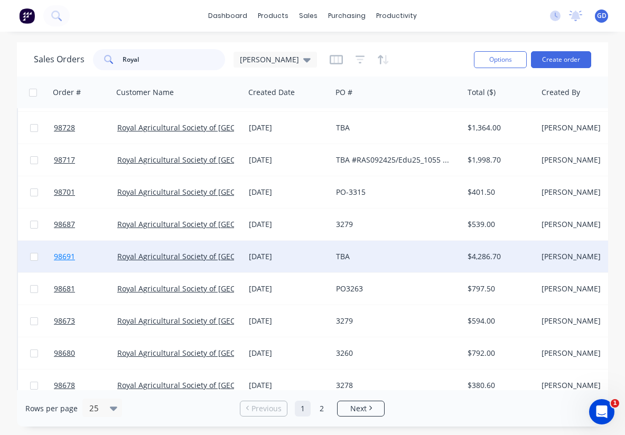
type input "Royal"
click at [63, 260] on span "98691" at bounding box center [64, 257] width 21 height 11
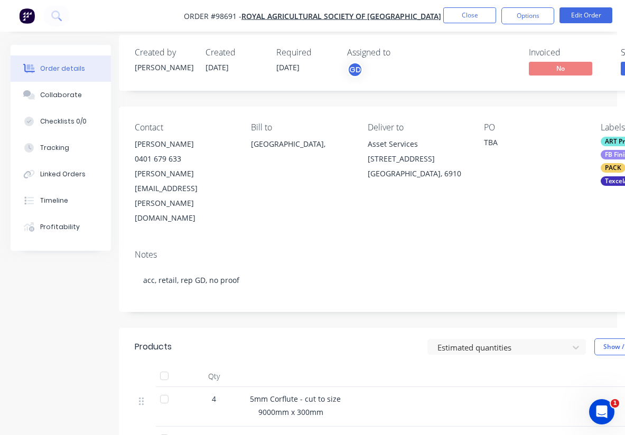
scroll to position [10, 7]
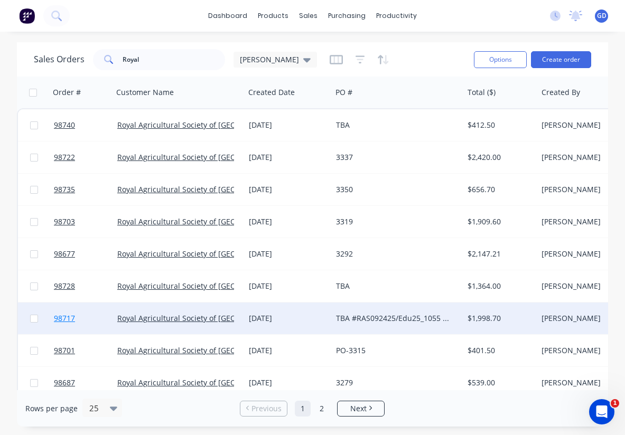
click at [62, 321] on span "98717" at bounding box center [64, 318] width 21 height 11
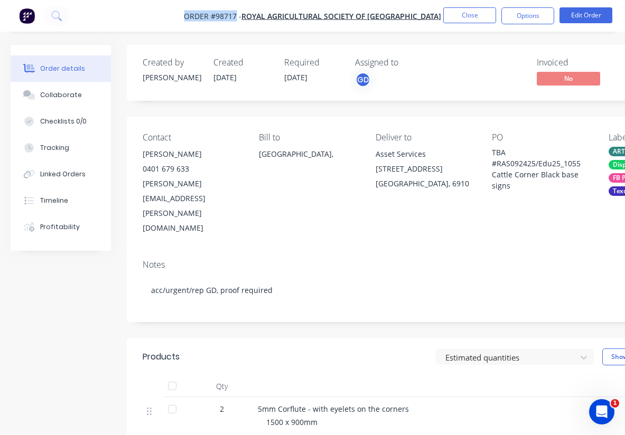
drag, startPoint x: 179, startPoint y: 15, endPoint x: 236, endPoint y: 20, distance: 57.8
click at [236, 20] on nav "Order #98717 - Royal Agricultural Society of Western Australia Close Options Ed…" at bounding box center [312, 16] width 625 height 32
copy span "Order #98717"
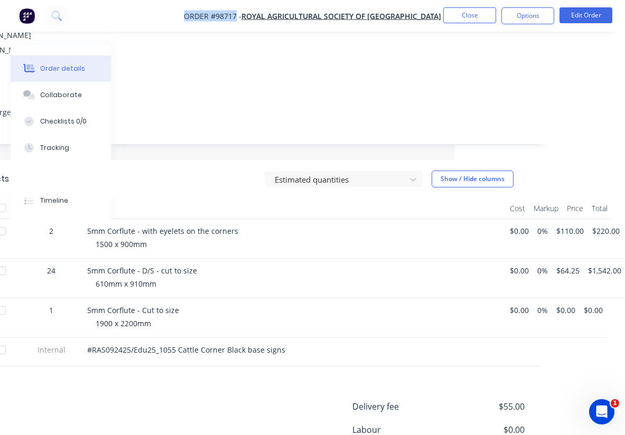
scroll to position [281, 171]
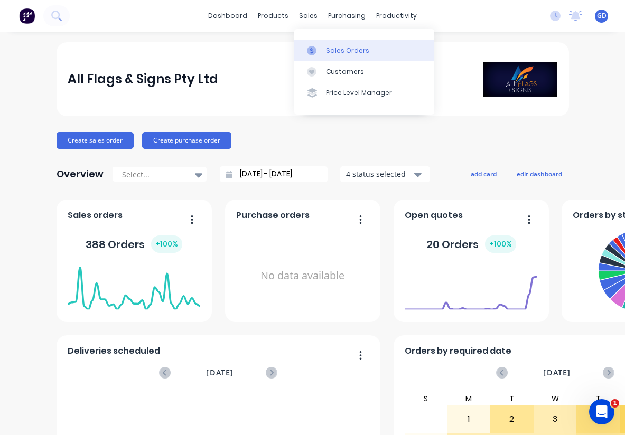
click at [334, 49] on div "Sales Orders" at bounding box center [347, 51] width 43 height 10
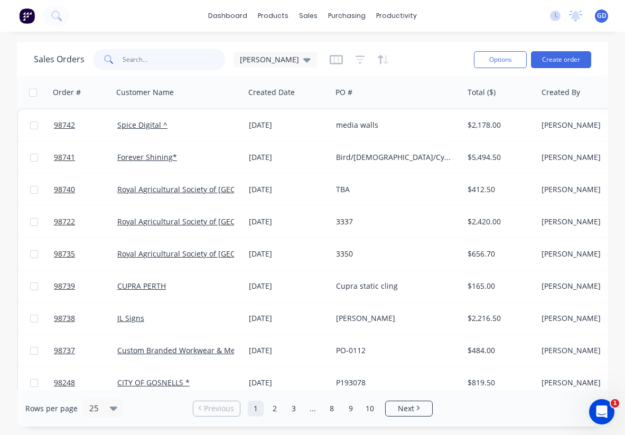
click at [147, 62] on input "text" at bounding box center [174, 59] width 103 height 21
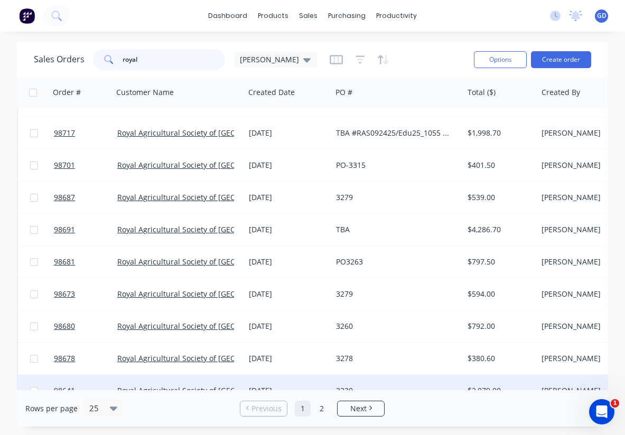
scroll to position [187, 0]
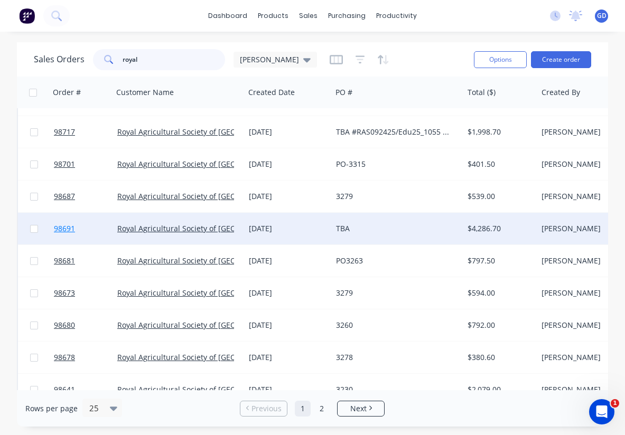
type input "royal"
click at [64, 229] on span "98691" at bounding box center [64, 229] width 21 height 11
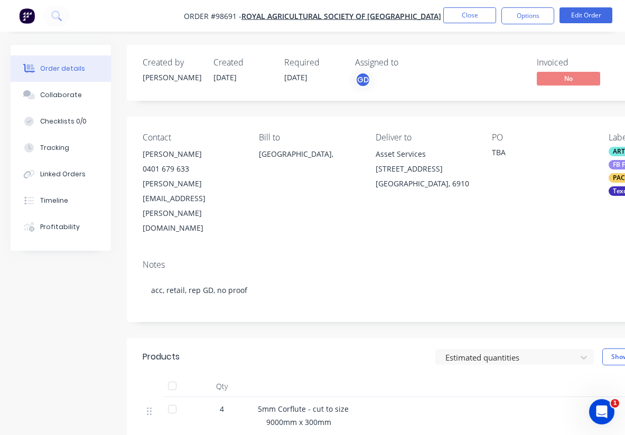
scroll to position [2, 0]
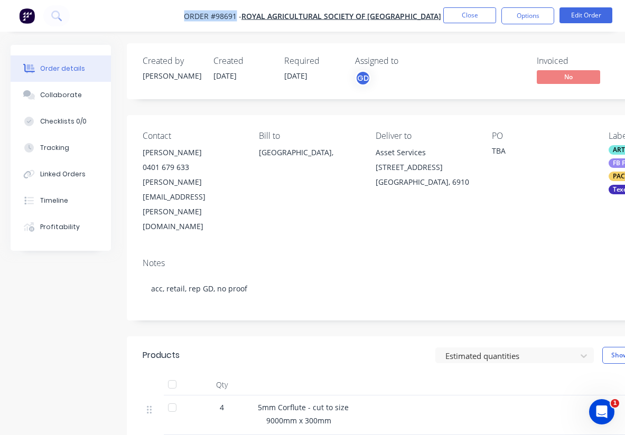
drag, startPoint x: 177, startPoint y: 11, endPoint x: 235, endPoint y: 19, distance: 59.3
click at [235, 19] on nav "Order #98691 - Royal Agricultural Society of Western Australia Close Options Ed…" at bounding box center [312, 16] width 625 height 32
copy span "Order #98691"
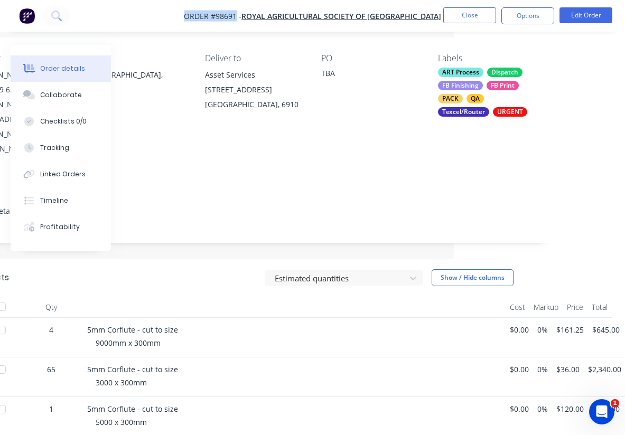
scroll to position [71, 171]
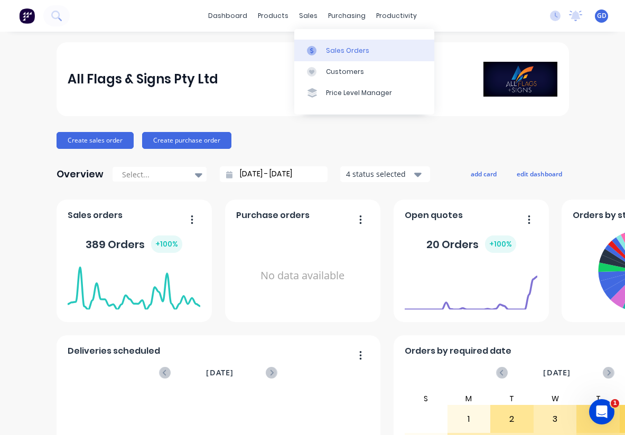
click at [339, 48] on div "Sales Orders" at bounding box center [347, 51] width 43 height 10
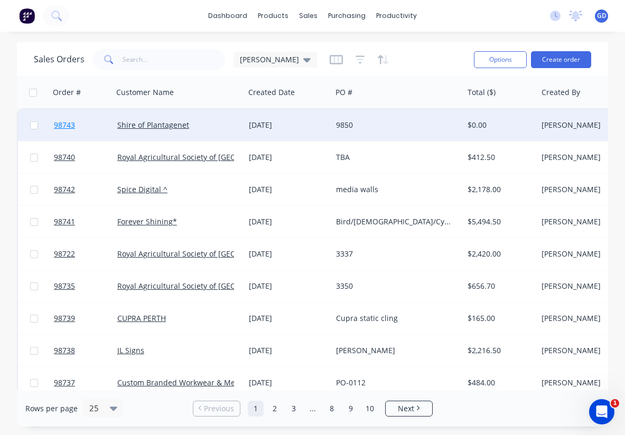
click at [69, 126] on span "98743" at bounding box center [64, 125] width 21 height 11
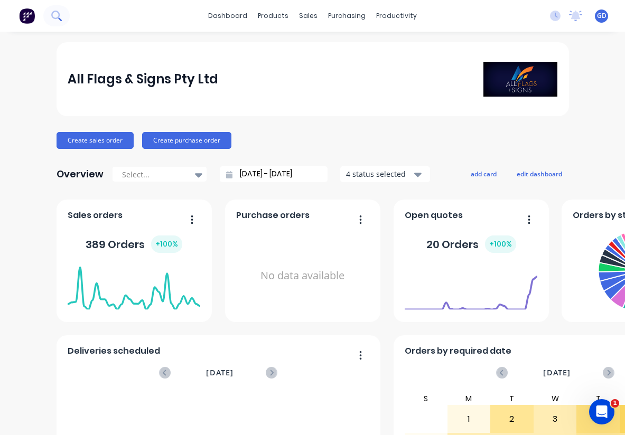
click at [59, 13] on icon at bounding box center [55, 15] width 8 height 8
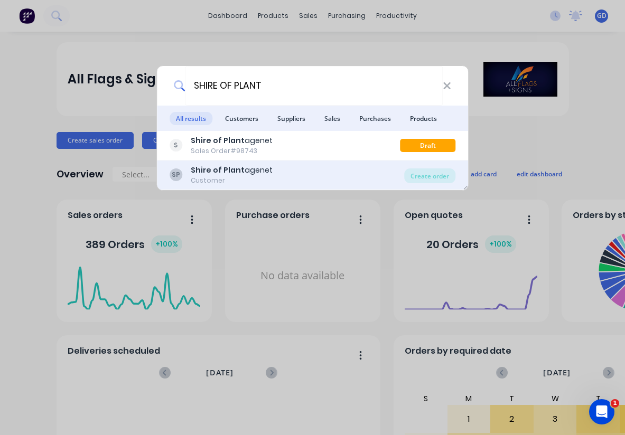
type input "SHIRE OF PLANT"
click at [238, 175] on div "Shire of Plant agenet" at bounding box center [232, 170] width 82 height 11
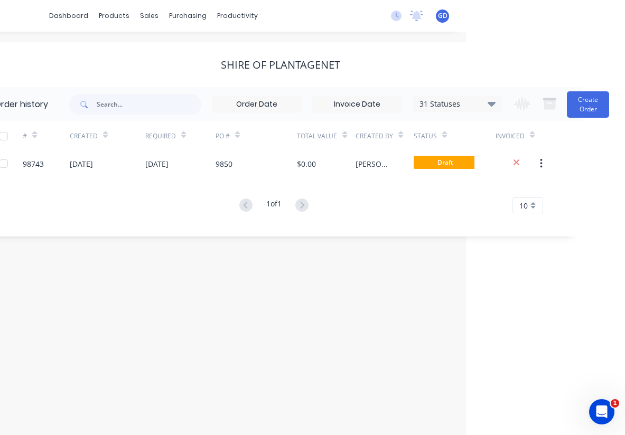
scroll to position [0, 159]
click at [489, 103] on icon at bounding box center [492, 103] width 8 height 5
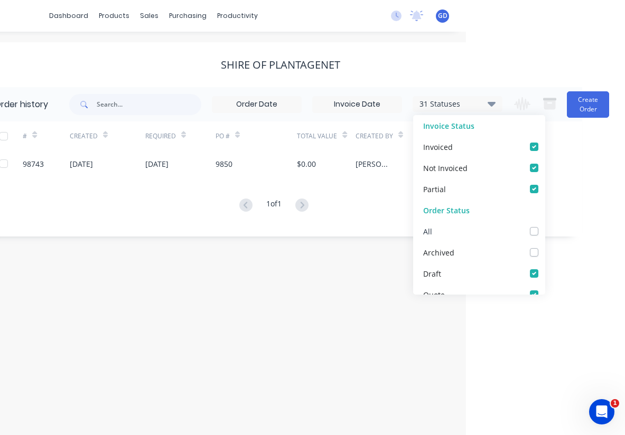
click at [545, 226] on label at bounding box center [545, 226] width 0 height 0
click at [545, 230] on input "checkbox" at bounding box center [549, 231] width 8 height 10
checkbox input "true"
click at [109, 222] on div "# Created Required PO # Total Value Created By Status Invoiced 98743 [DATE] [DA…" at bounding box center [273, 174] width 591 height 105
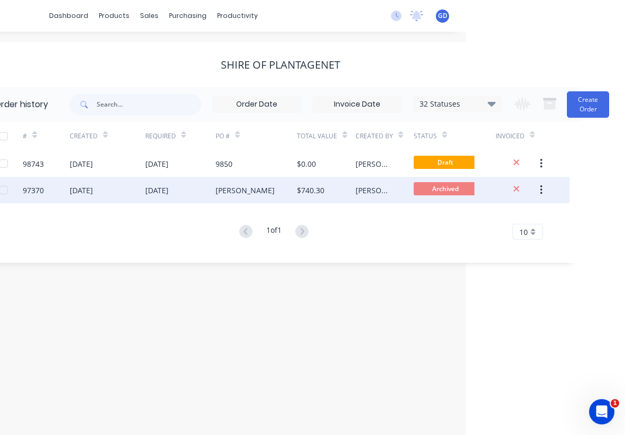
click at [88, 193] on div "[DATE]" at bounding box center [81, 190] width 23 height 11
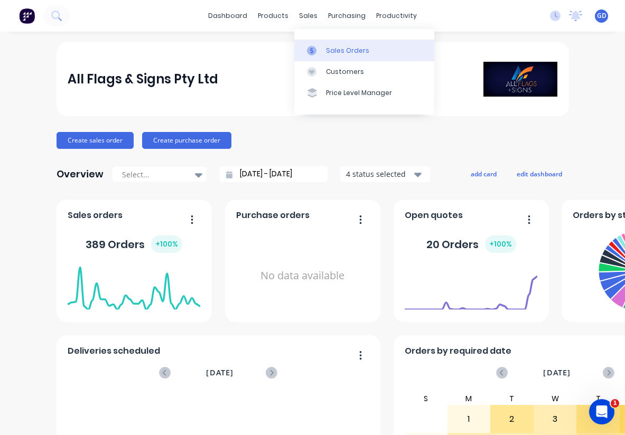
click at [330, 47] on div "Sales Orders" at bounding box center [347, 51] width 43 height 10
click at [336, 49] on div "Sales Orders" at bounding box center [347, 51] width 43 height 10
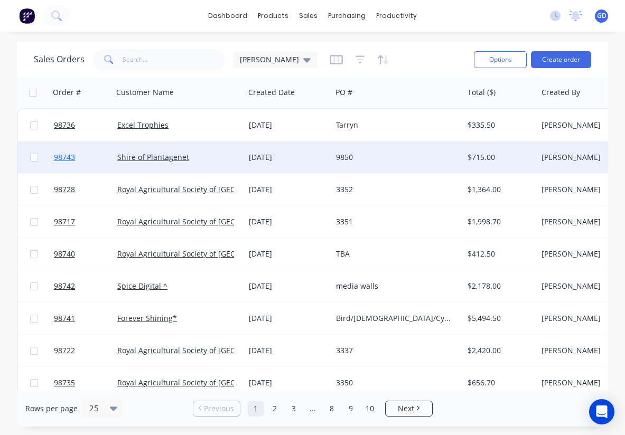
click at [70, 156] on span "98743" at bounding box center [64, 157] width 21 height 11
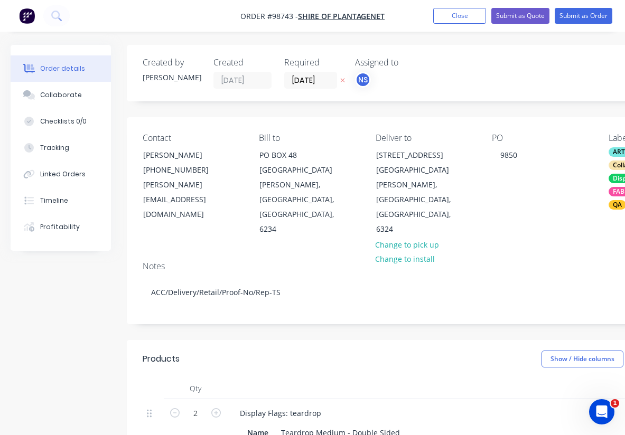
type input "$220.00"
type input "$440.00"
type input "$65.00"
type input "$130.00"
type input "$40.00"
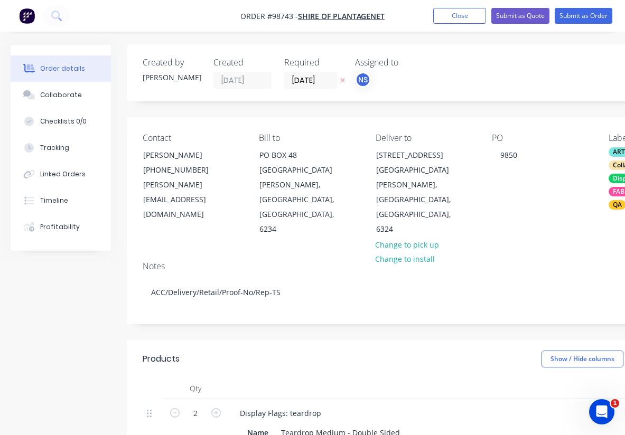
type input "$80.00"
